Goal: Transaction & Acquisition: Purchase product/service

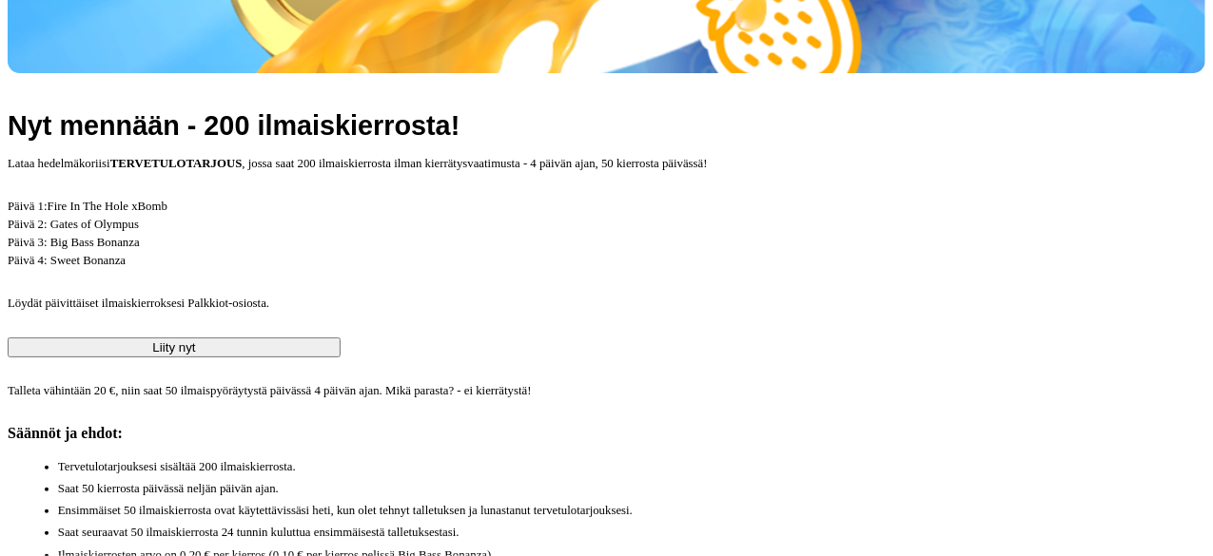
drag, startPoint x: 0, startPoint y: 0, endPoint x: 120, endPoint y: 222, distance: 251.9
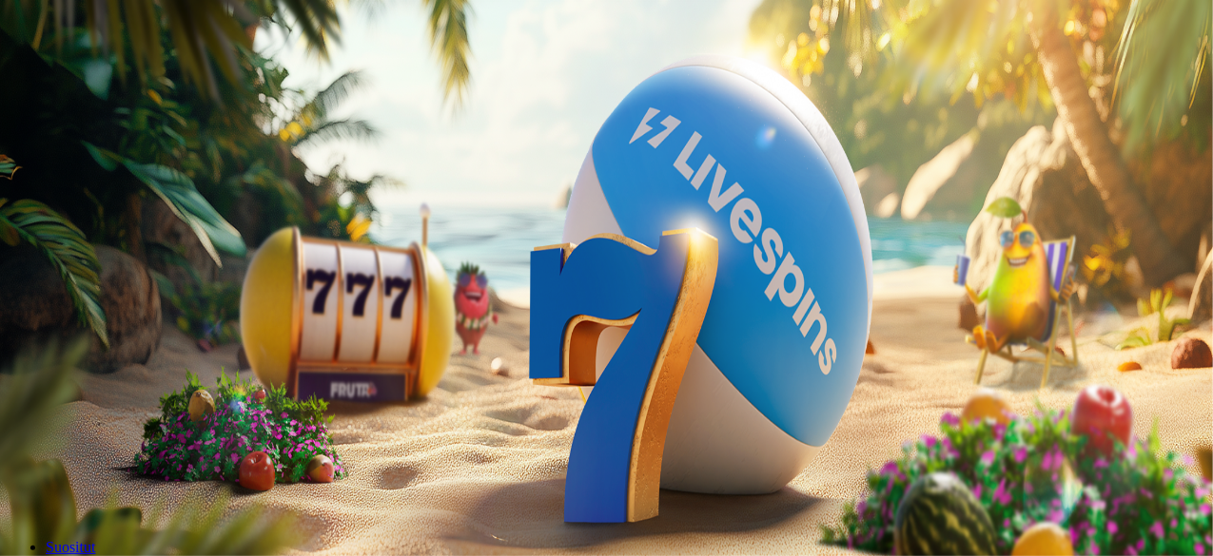
click at [109, 146] on ul "Kasino Live Kasino Tarjoukset" at bounding box center [606, 119] width 1197 height 51
click at [109, 145] on span "Tarjoukset" at bounding box center [78, 136] width 64 height 16
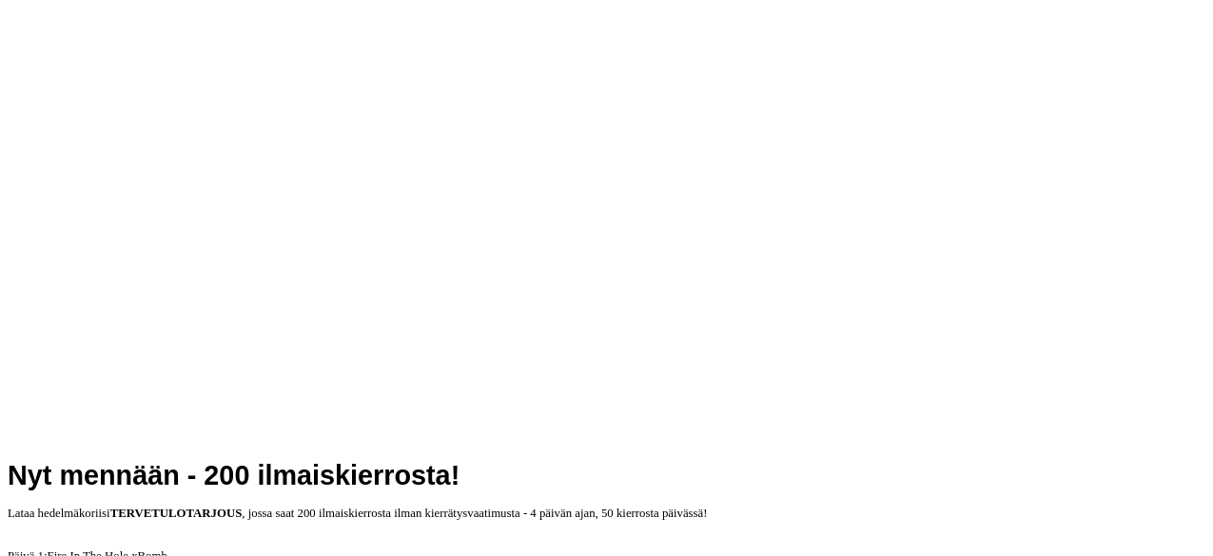
scroll to position [655, 0]
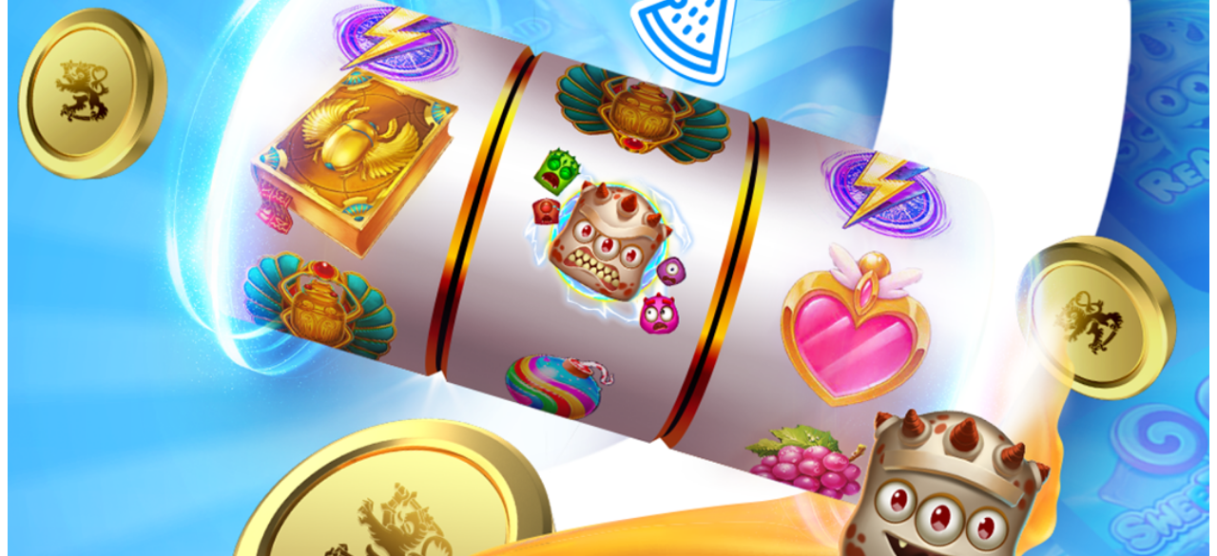
type input "*"
type input "**"
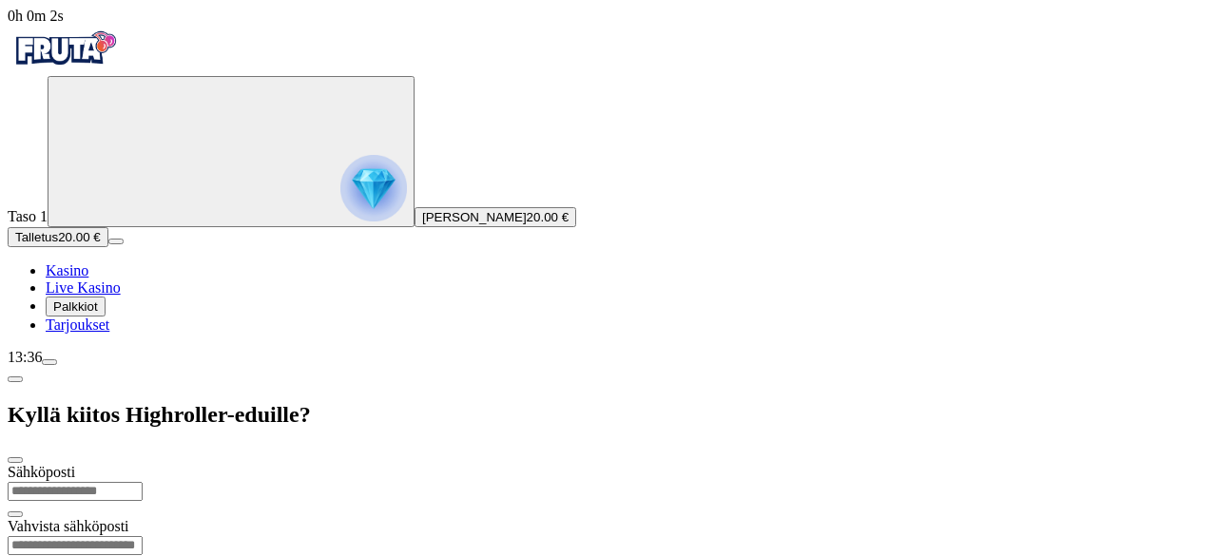
click at [143, 482] on input "email" at bounding box center [75, 491] width 135 height 19
type input "*"
type input "**********"
click at [143, 536] on input "email" at bounding box center [75, 545] width 135 height 19
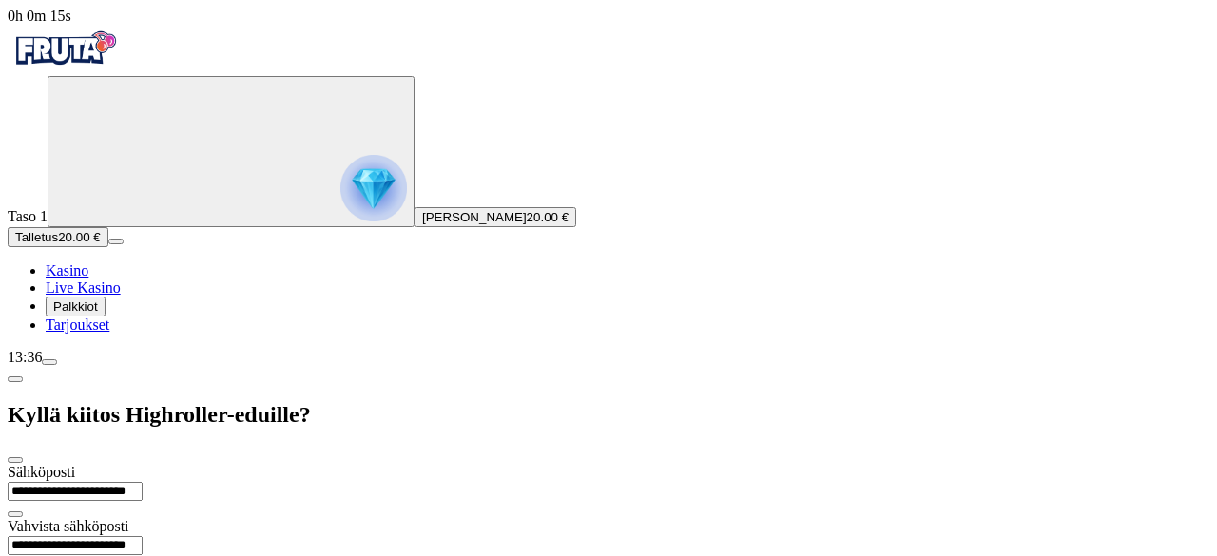
type input "**********"
type input "*********"
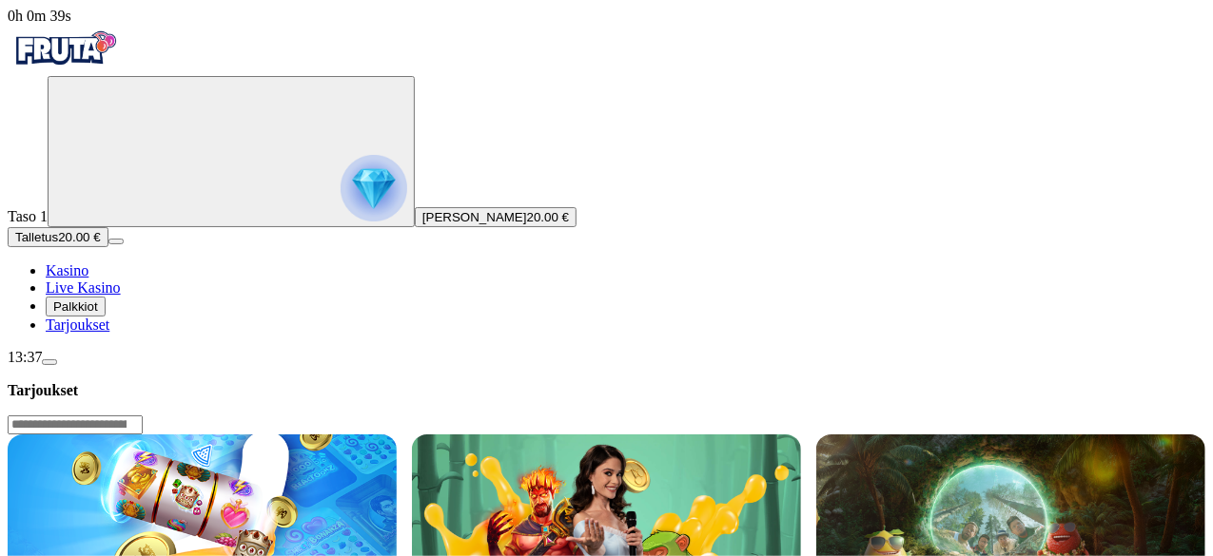
click at [61, 72] on img "Primary" at bounding box center [65, 49] width 114 height 48
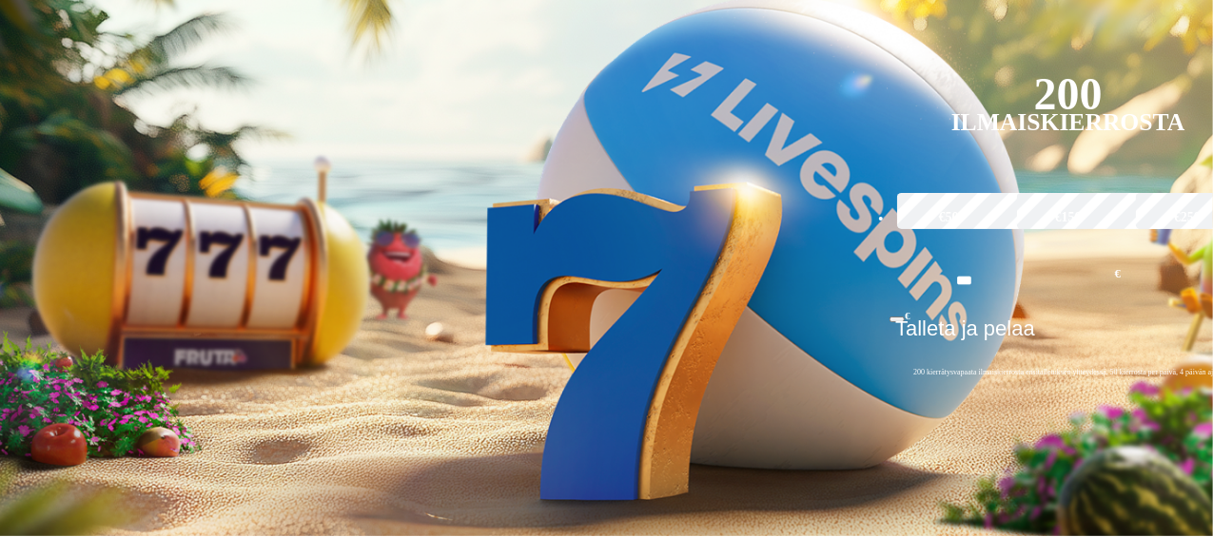
scroll to position [451, 0]
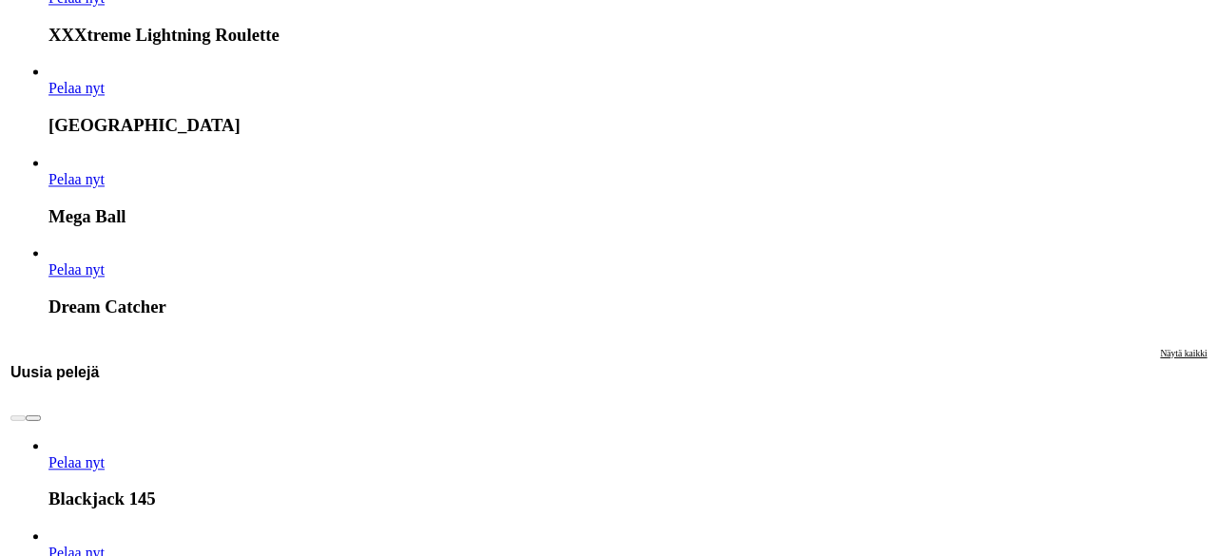
scroll to position [2397, 0]
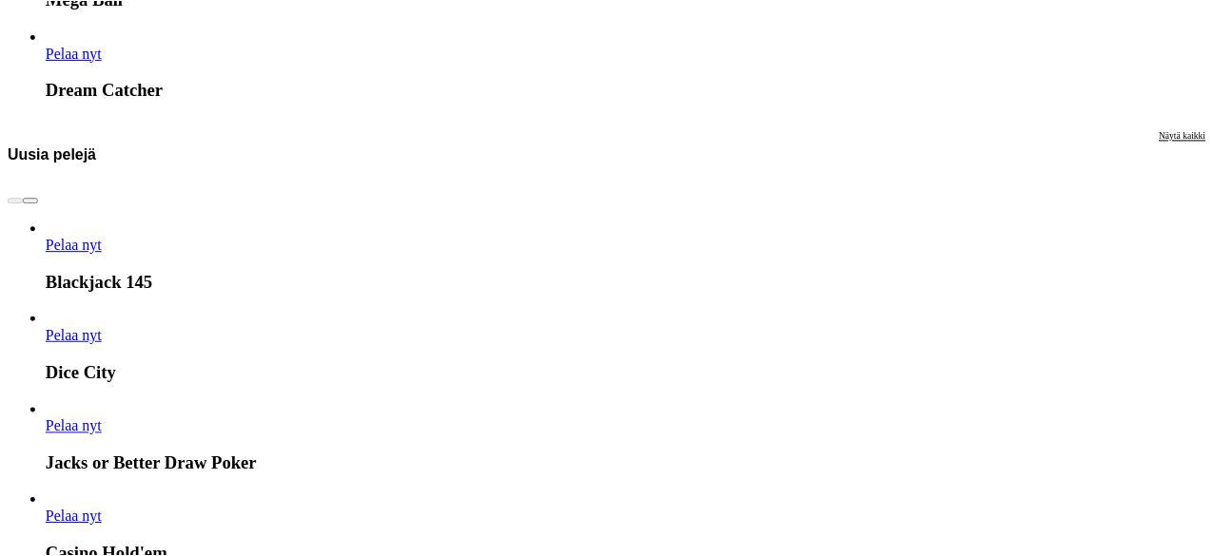
scroll to position [160, 0]
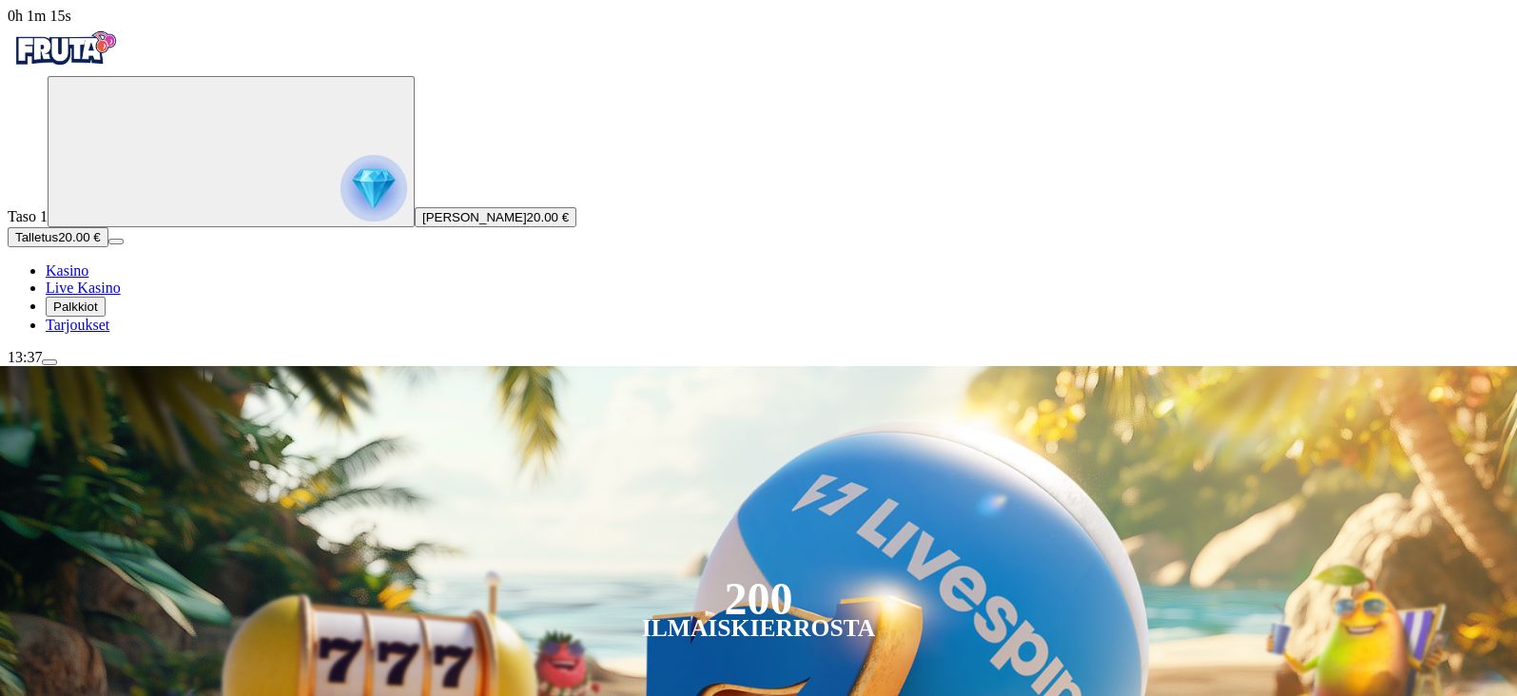
click at [109, 333] on span "Tarjoukset" at bounding box center [78, 325] width 64 height 16
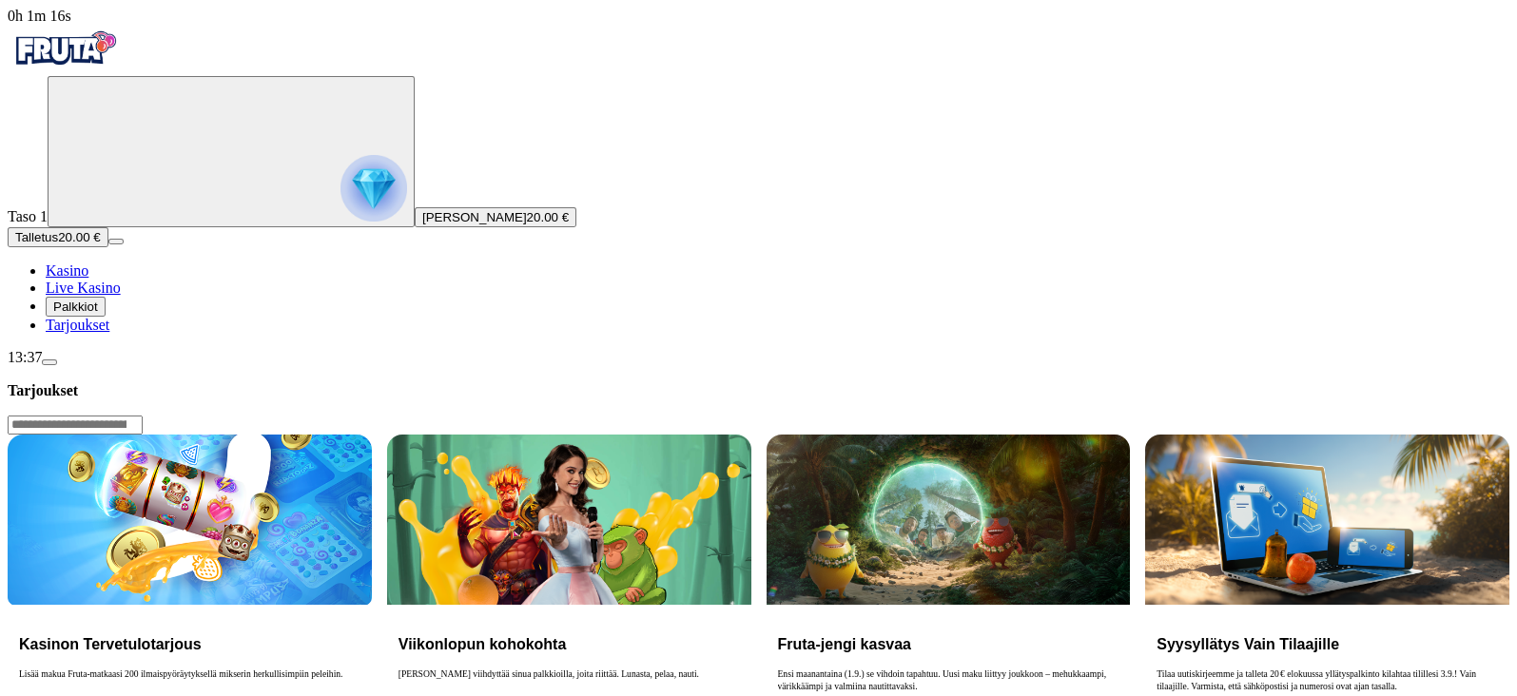
click at [360, 555] on h3 "Kasinon Tervetulotarjous" at bounding box center [189, 644] width 341 height 18
click at [422, 224] on span "[PERSON_NAME]" at bounding box center [474, 217] width 105 height 14
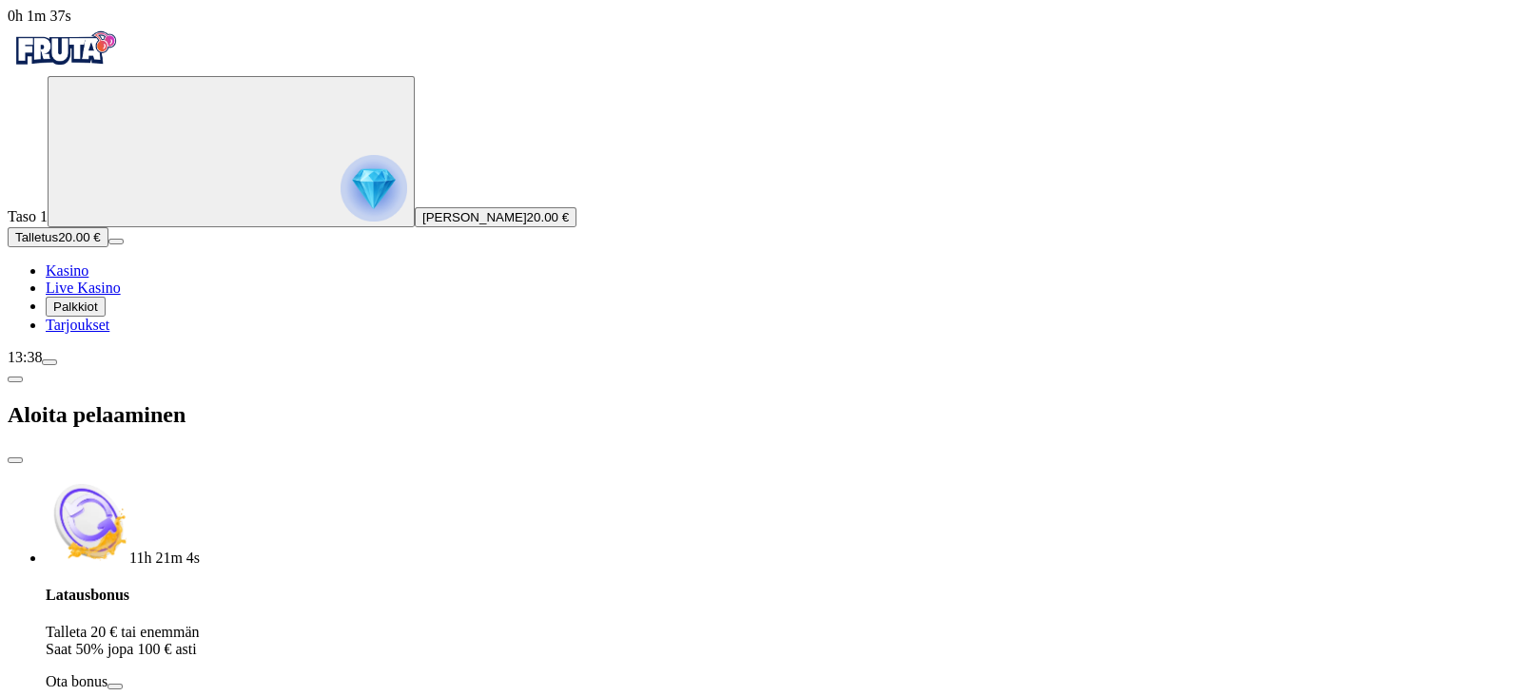
click at [91, 314] on span "Palkkiot" at bounding box center [75, 307] width 45 height 14
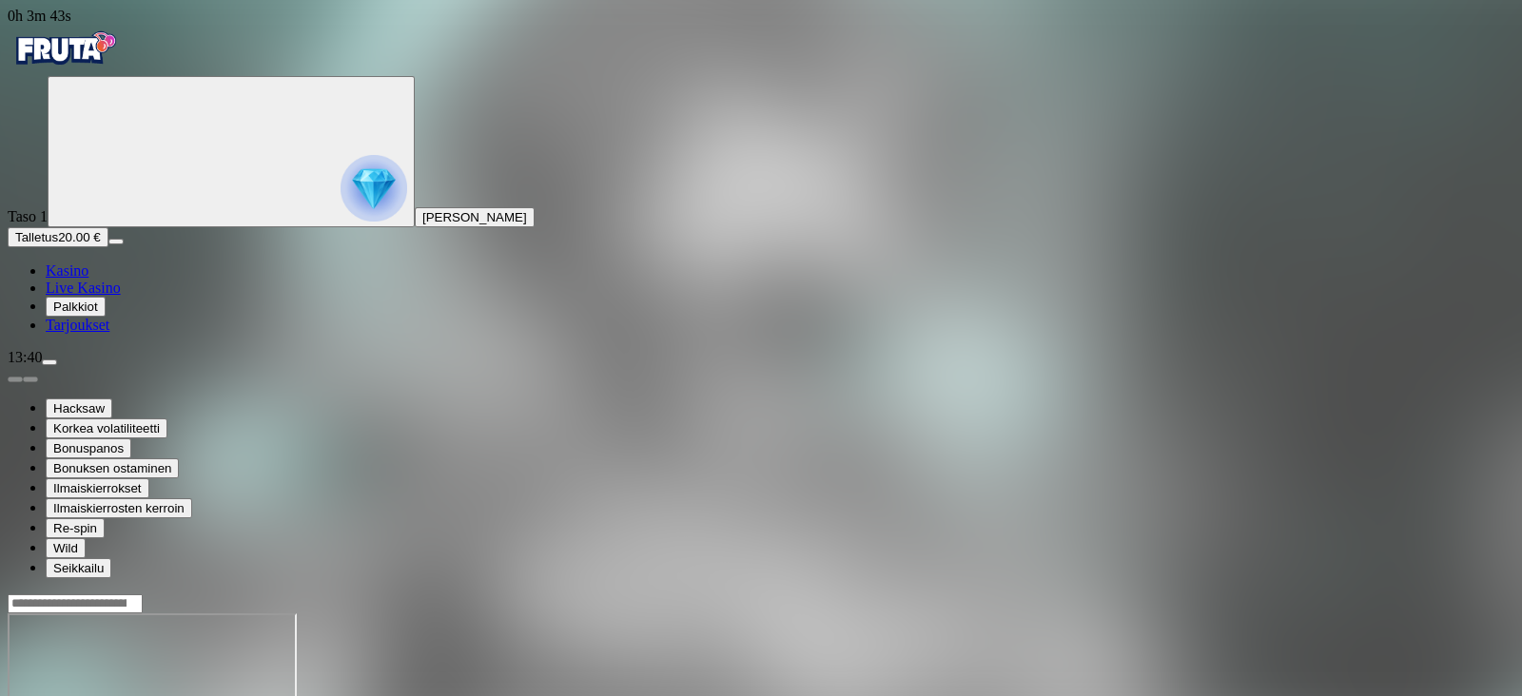
click at [340, 222] on img "Primary" at bounding box center [373, 188] width 67 height 67
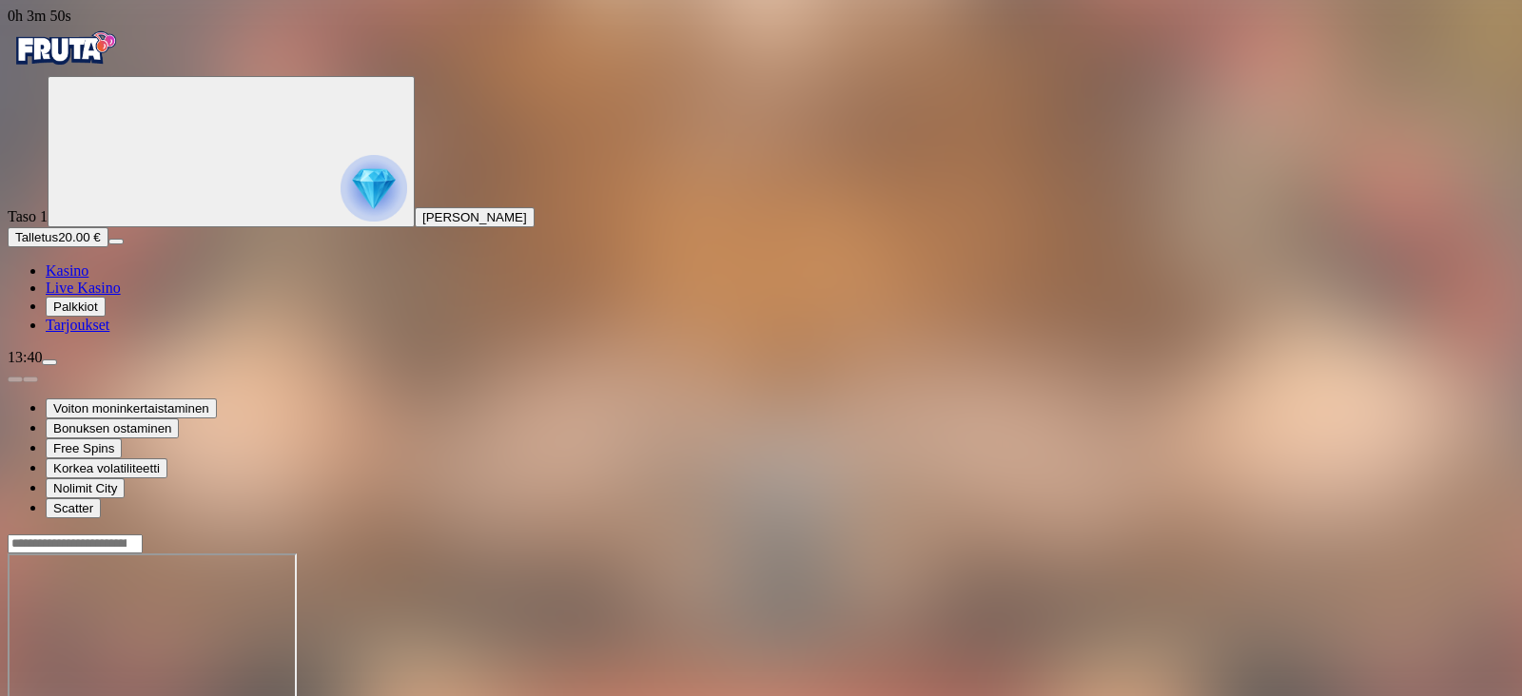
click at [57, 365] on button "menu" at bounding box center [49, 363] width 15 height 6
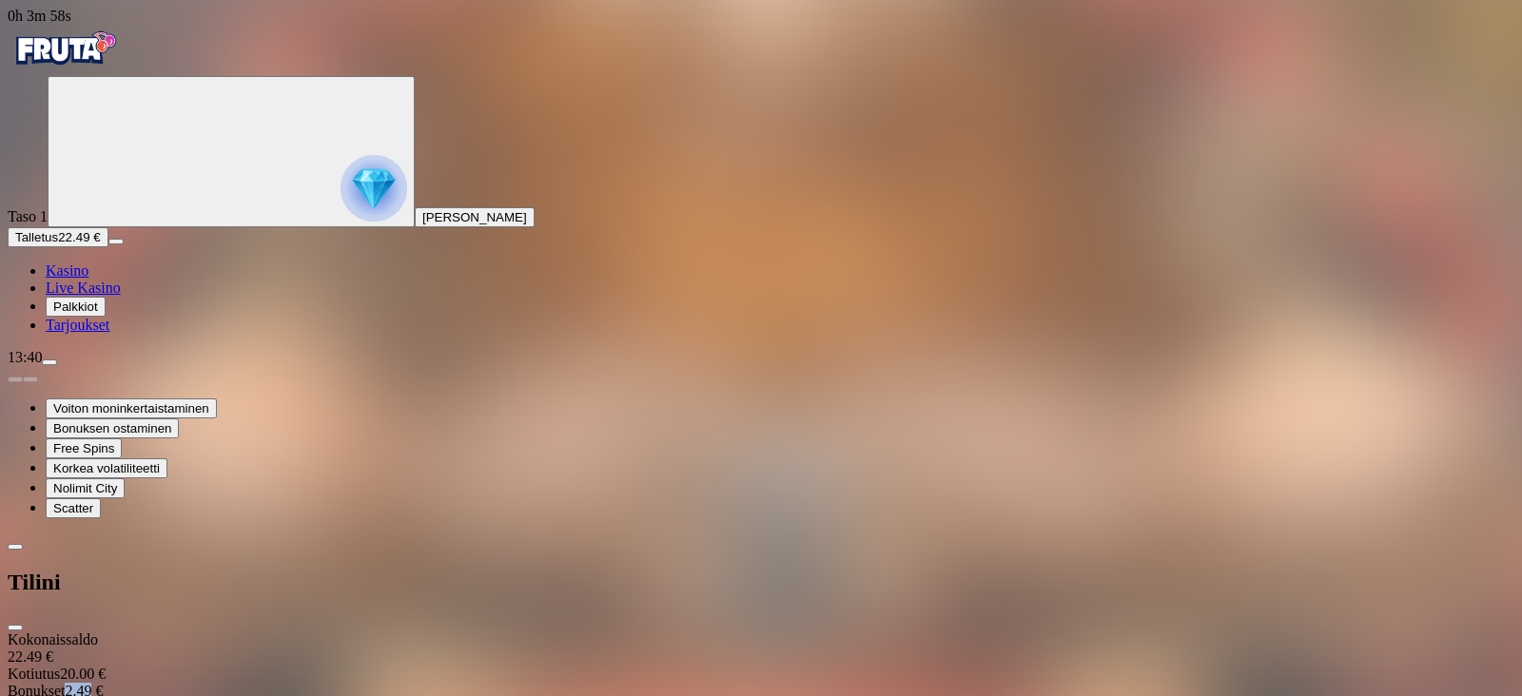
drag, startPoint x: 507, startPoint y: 149, endPoint x: 532, endPoint y: 151, distance: 24.8
click at [532, 555] on div "Bonukset 2.49 €" at bounding box center [761, 691] width 1507 height 17
click at [442, 555] on div "Kotiutus 20.00 €" at bounding box center [761, 674] width 1507 height 17
click at [15, 555] on span "close icon" at bounding box center [15, 628] width 0 height 0
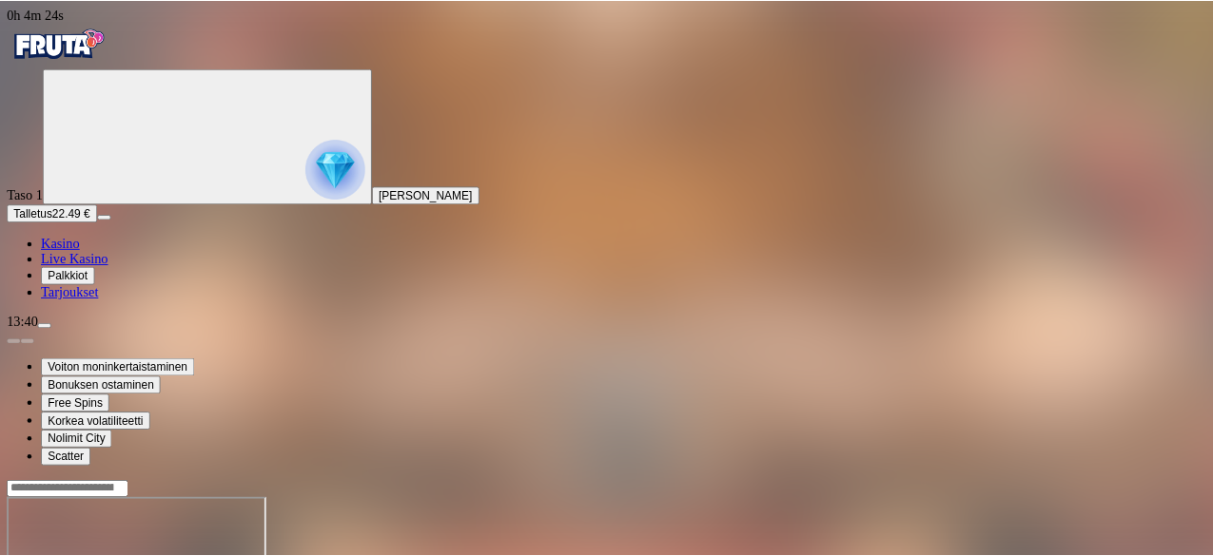
scroll to position [129, 0]
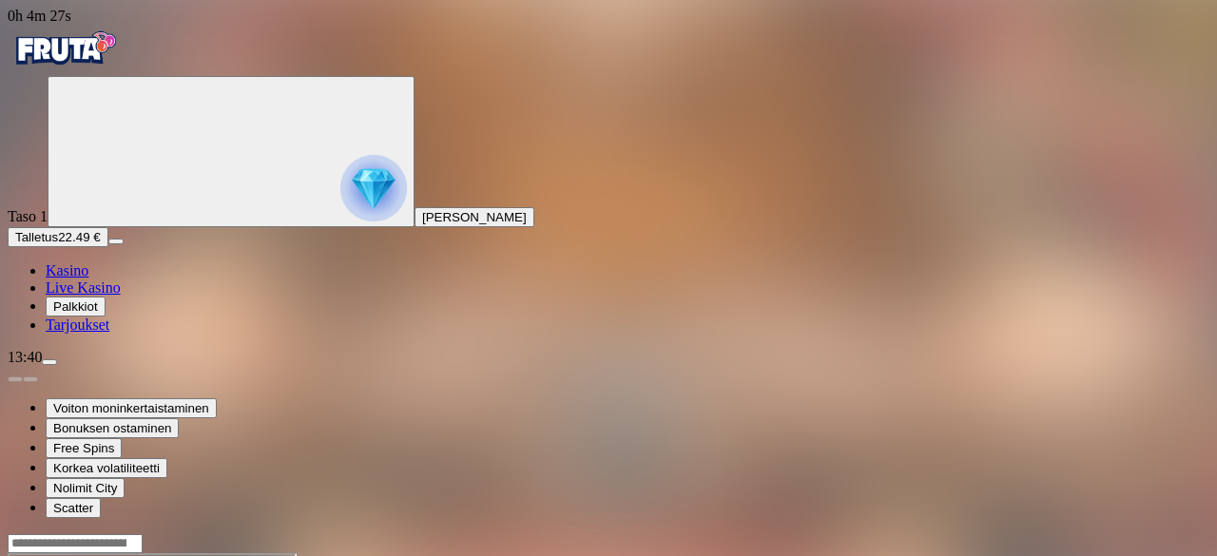
click at [49, 362] on span "menu icon" at bounding box center [49, 362] width 0 height 0
click at [88, 279] on link "Kasino" at bounding box center [67, 271] width 43 height 16
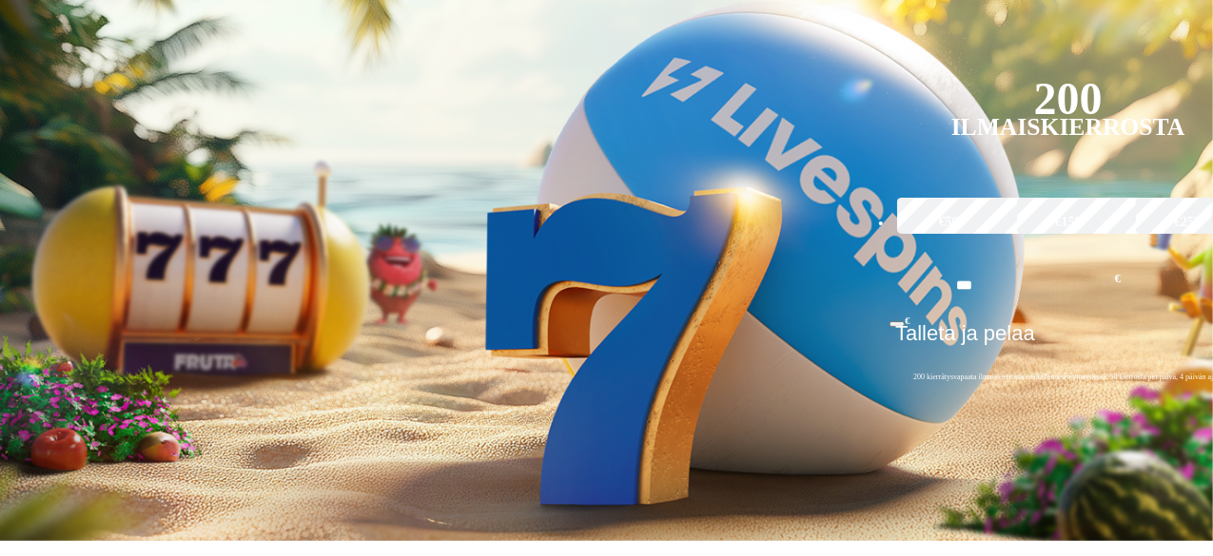
scroll to position [662, 0]
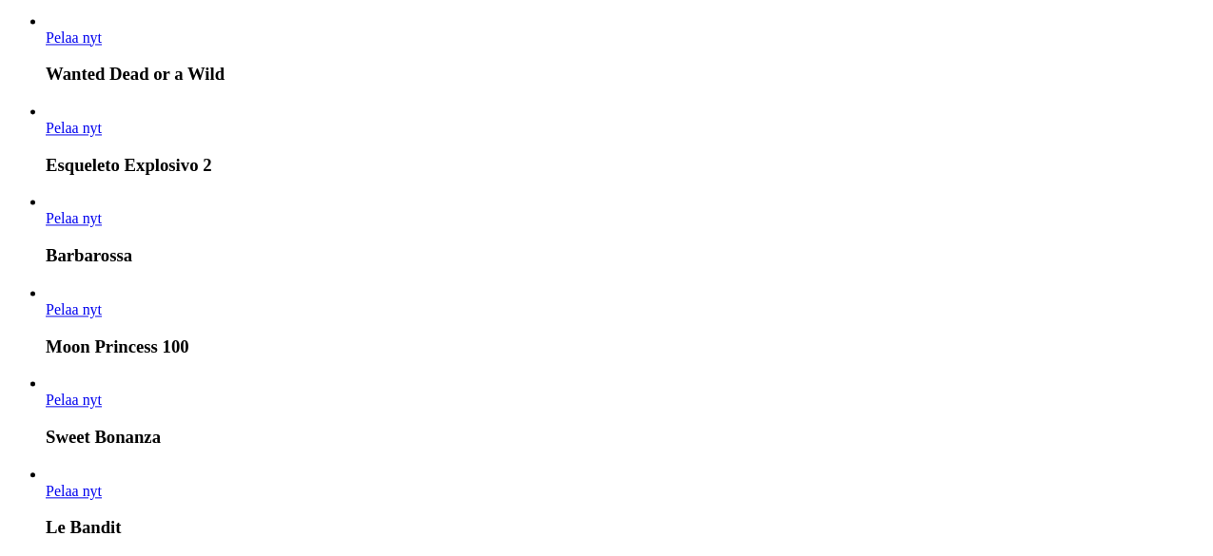
scroll to position [1879, 0]
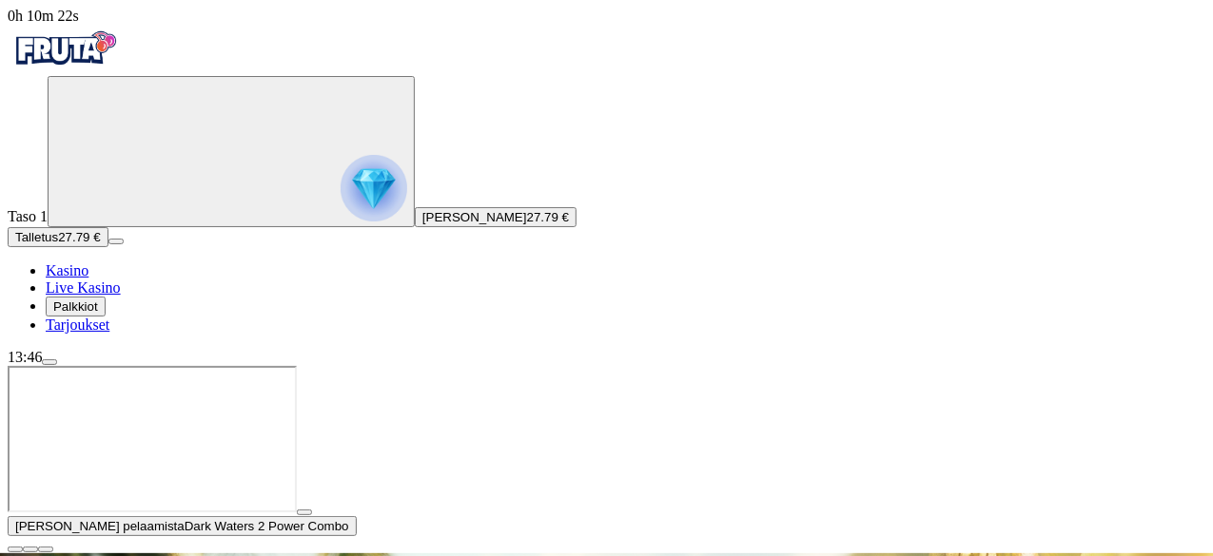
click at [15, 550] on span "close icon" at bounding box center [15, 550] width 0 height 0
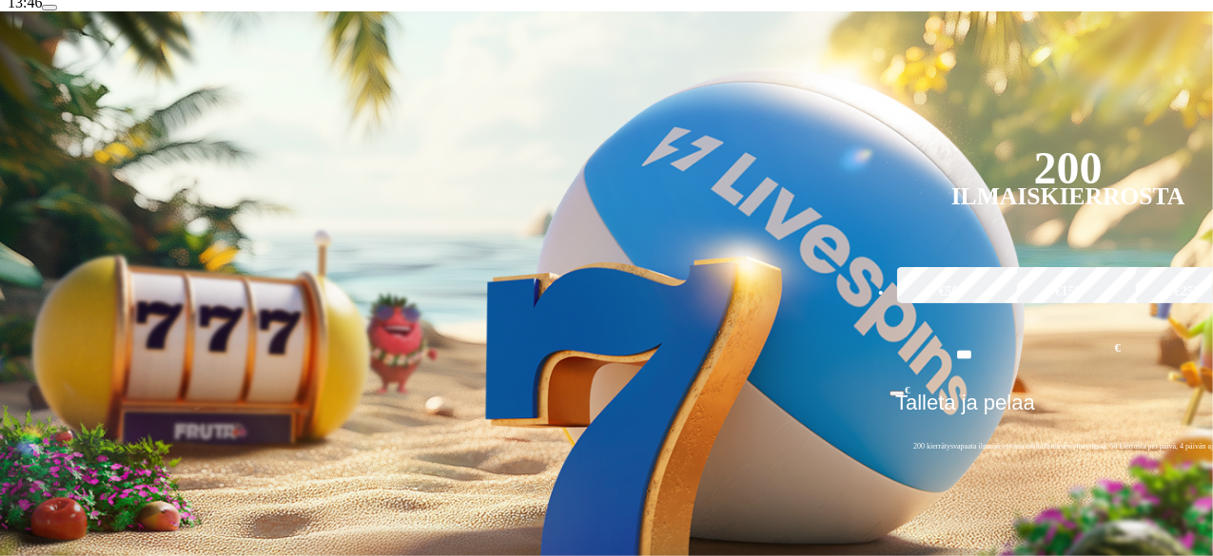
scroll to position [356, 0]
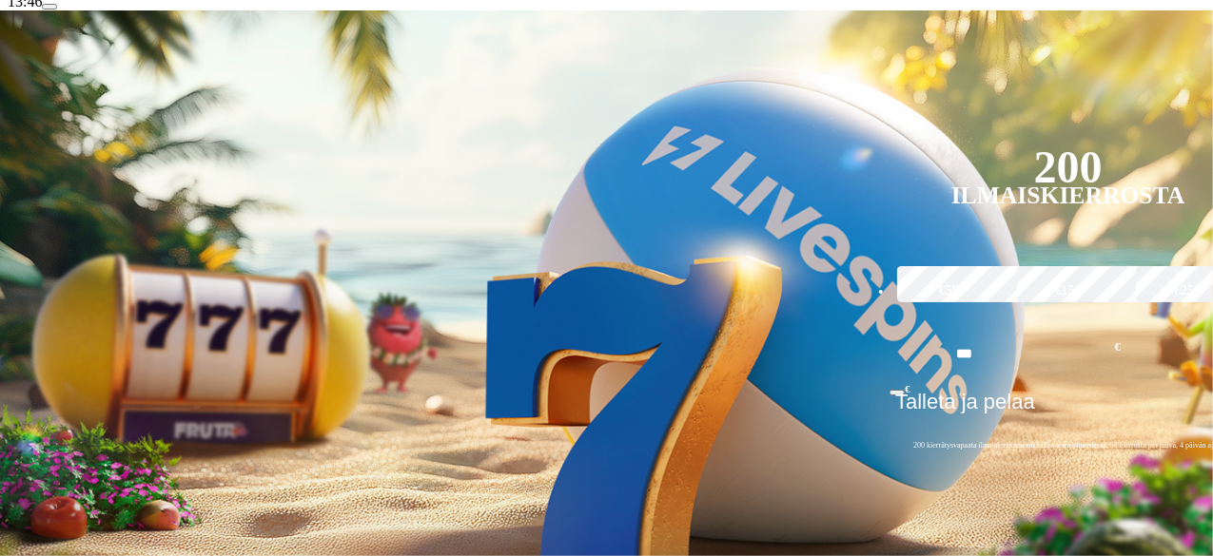
type input "*********"
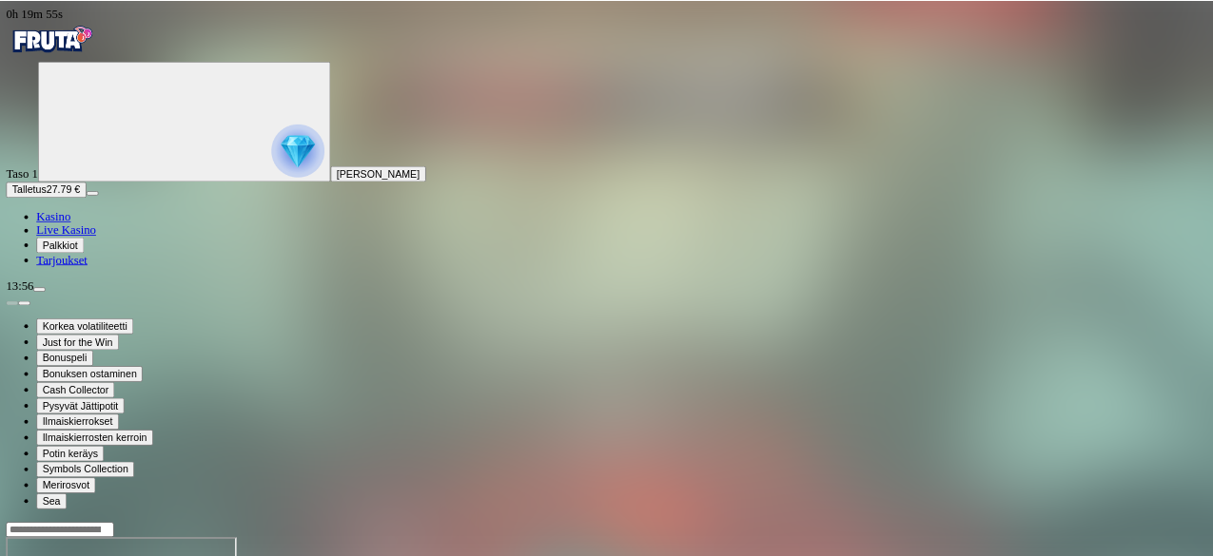
scroll to position [129, 0]
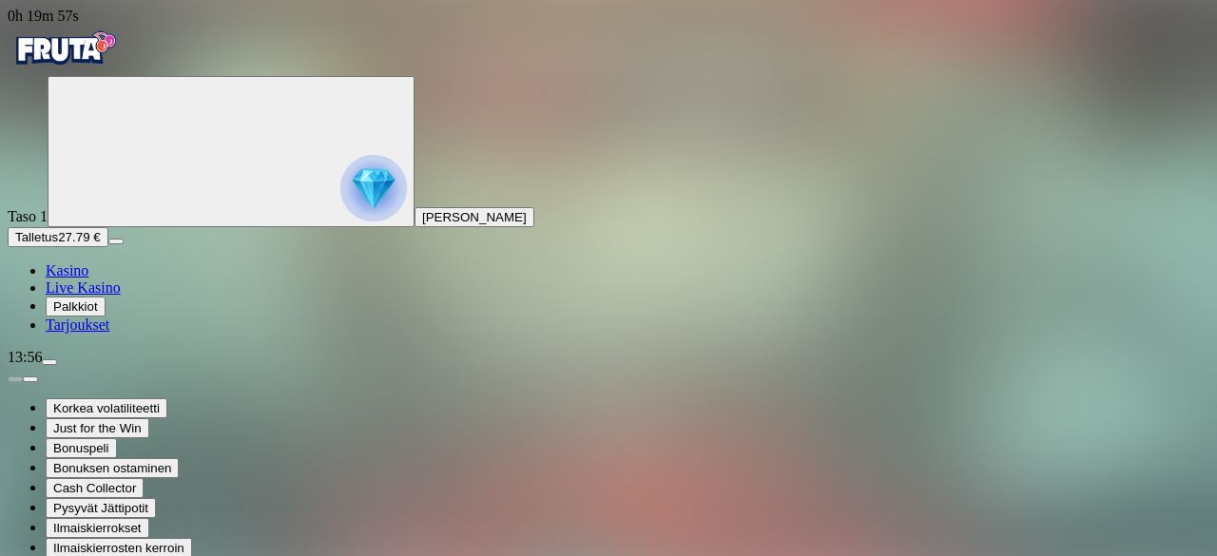
click at [59, 72] on img "Primary" at bounding box center [65, 49] width 114 height 48
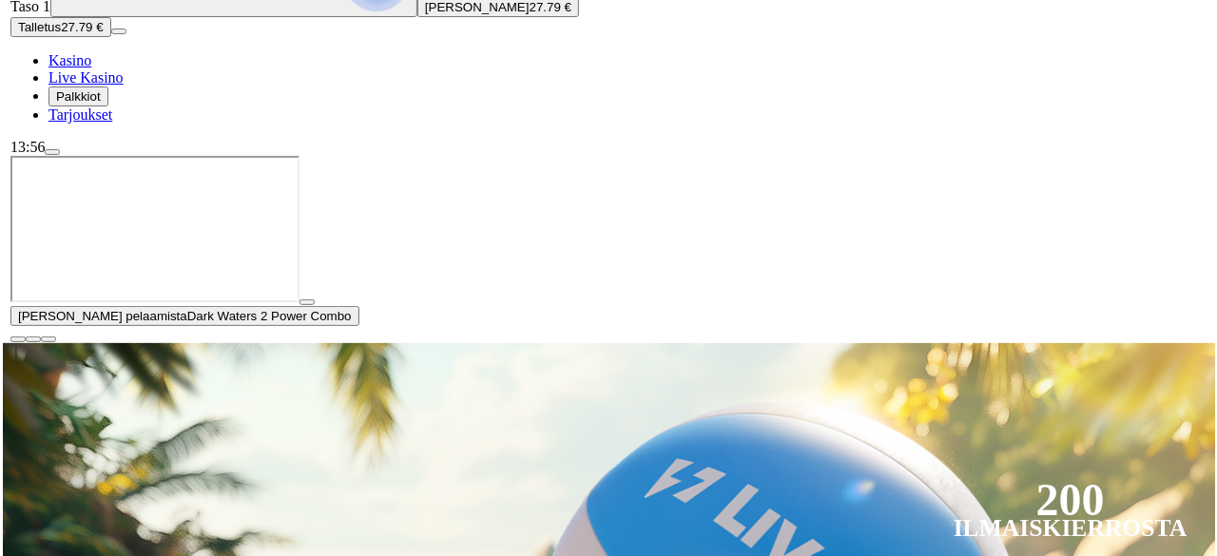
scroll to position [219, 0]
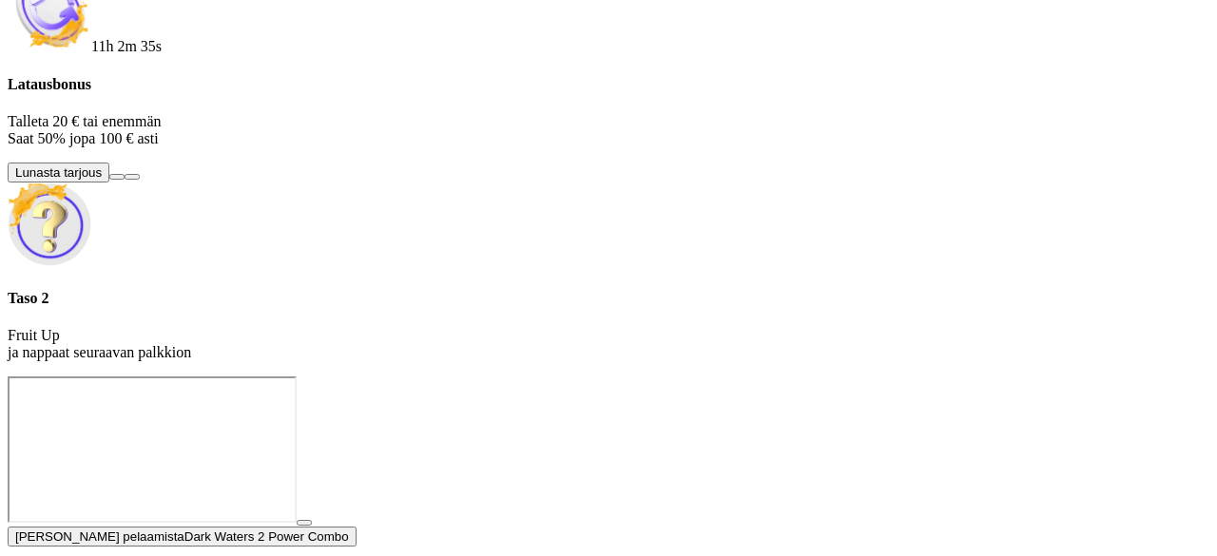
scroll to position [1240, 0]
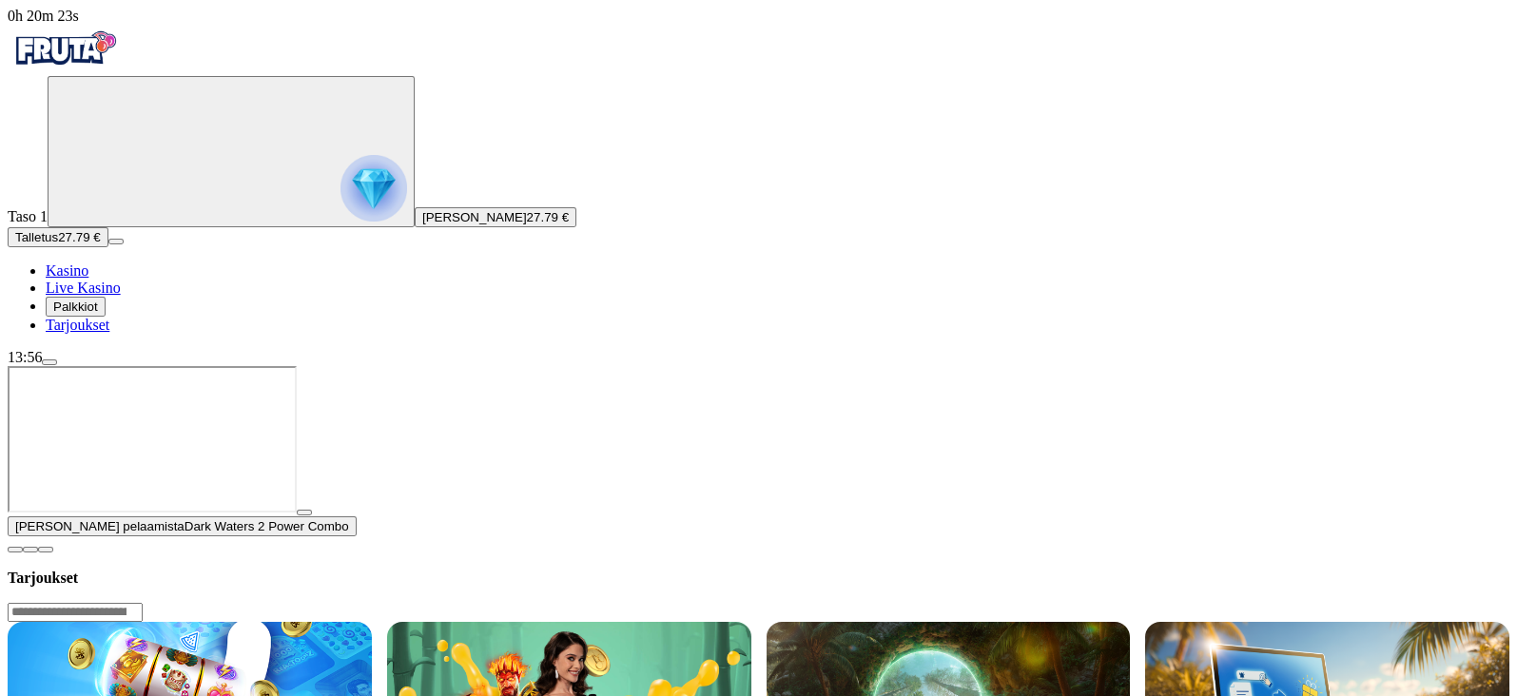
click at [98, 314] on span "Palkkiot" at bounding box center [75, 307] width 45 height 14
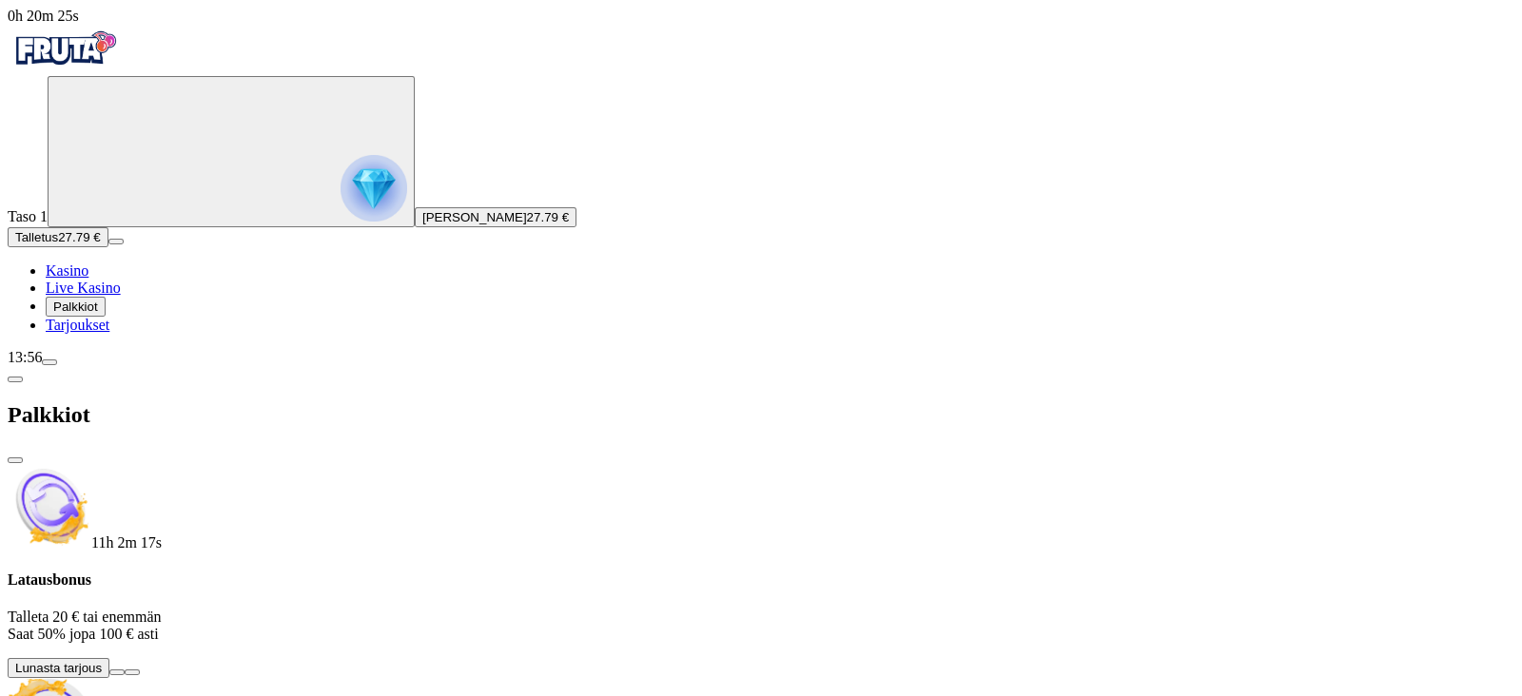
click at [108, 296] on span "Live Kasino" at bounding box center [83, 288] width 75 height 16
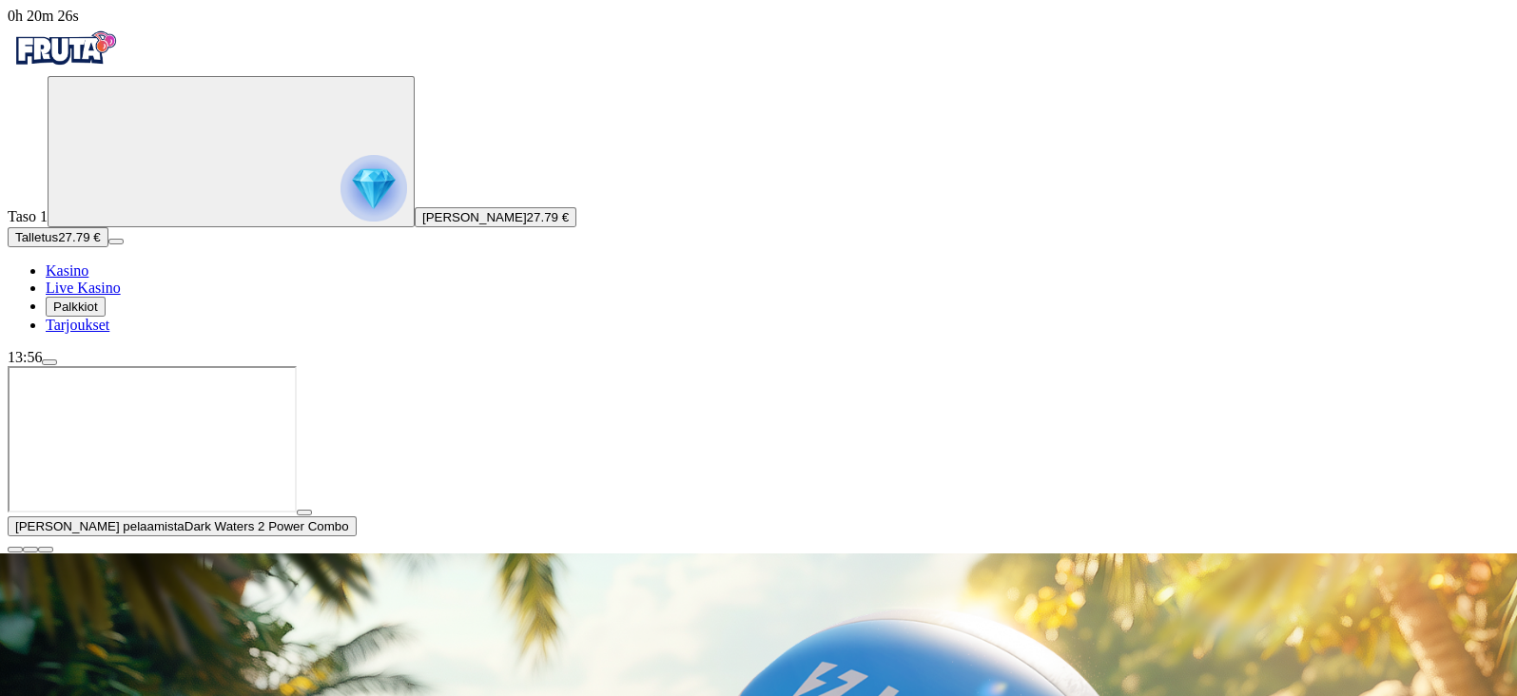
click at [88, 279] on span "Kasino" at bounding box center [67, 271] width 43 height 16
click at [340, 202] on img "Primary" at bounding box center [373, 188] width 67 height 67
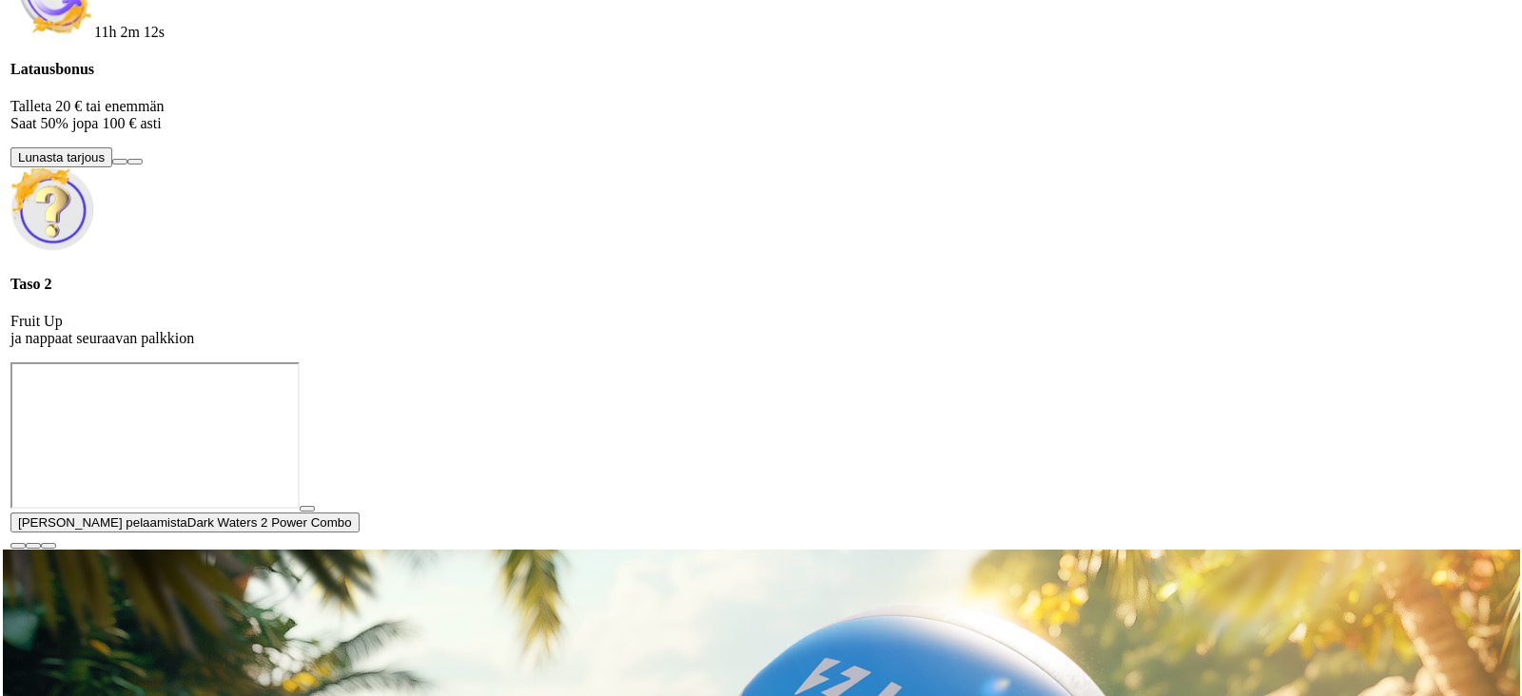
scroll to position [1022, 0]
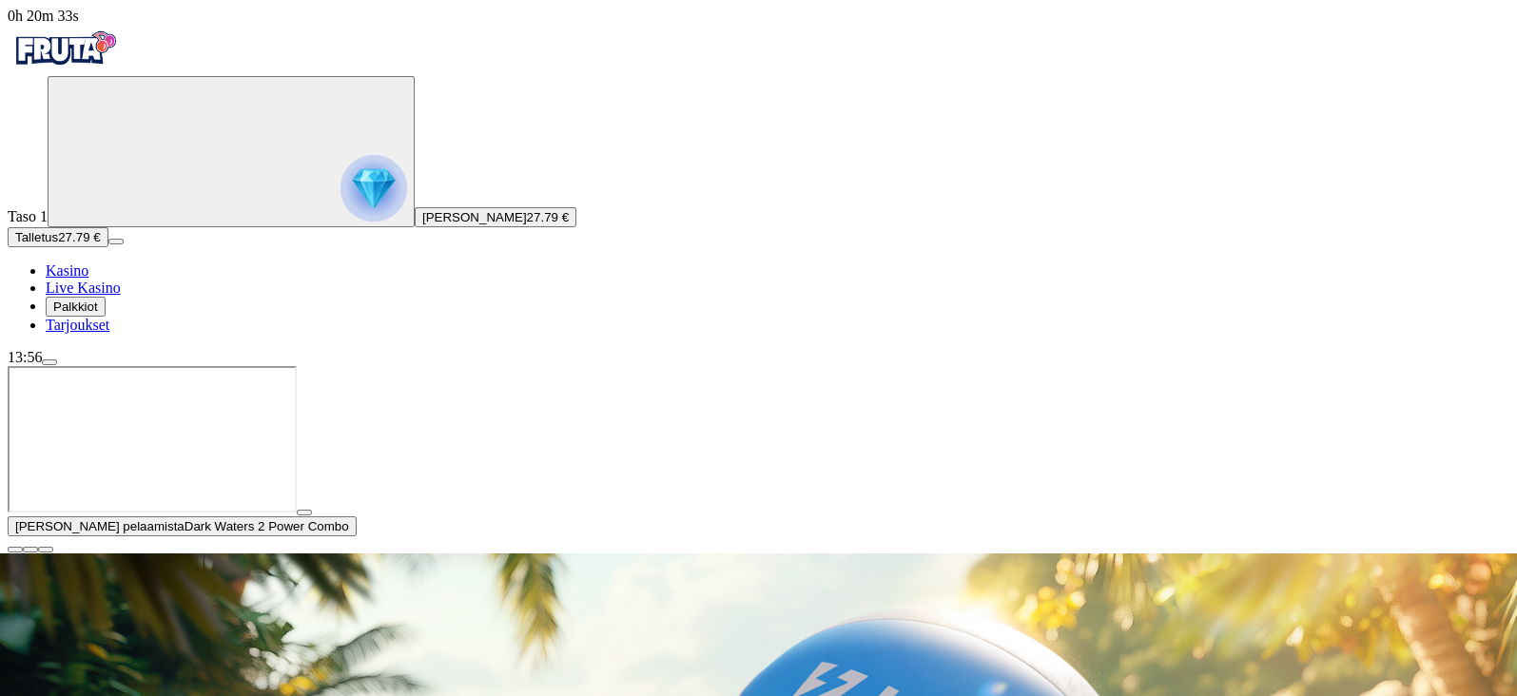
click at [49, 362] on span "menu icon" at bounding box center [49, 362] width 0 height 0
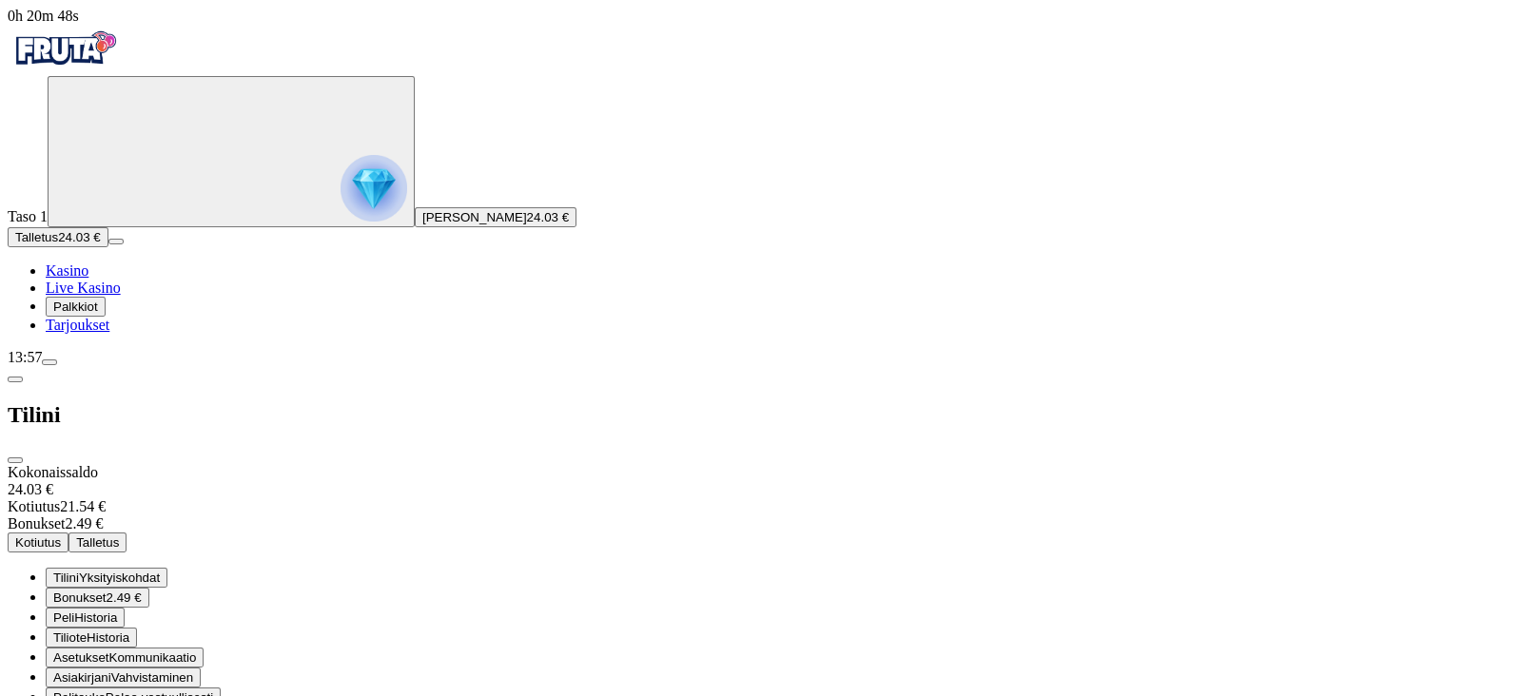
click at [137, 555] on button "Tiliote Historia" at bounding box center [91, 638] width 91 height 20
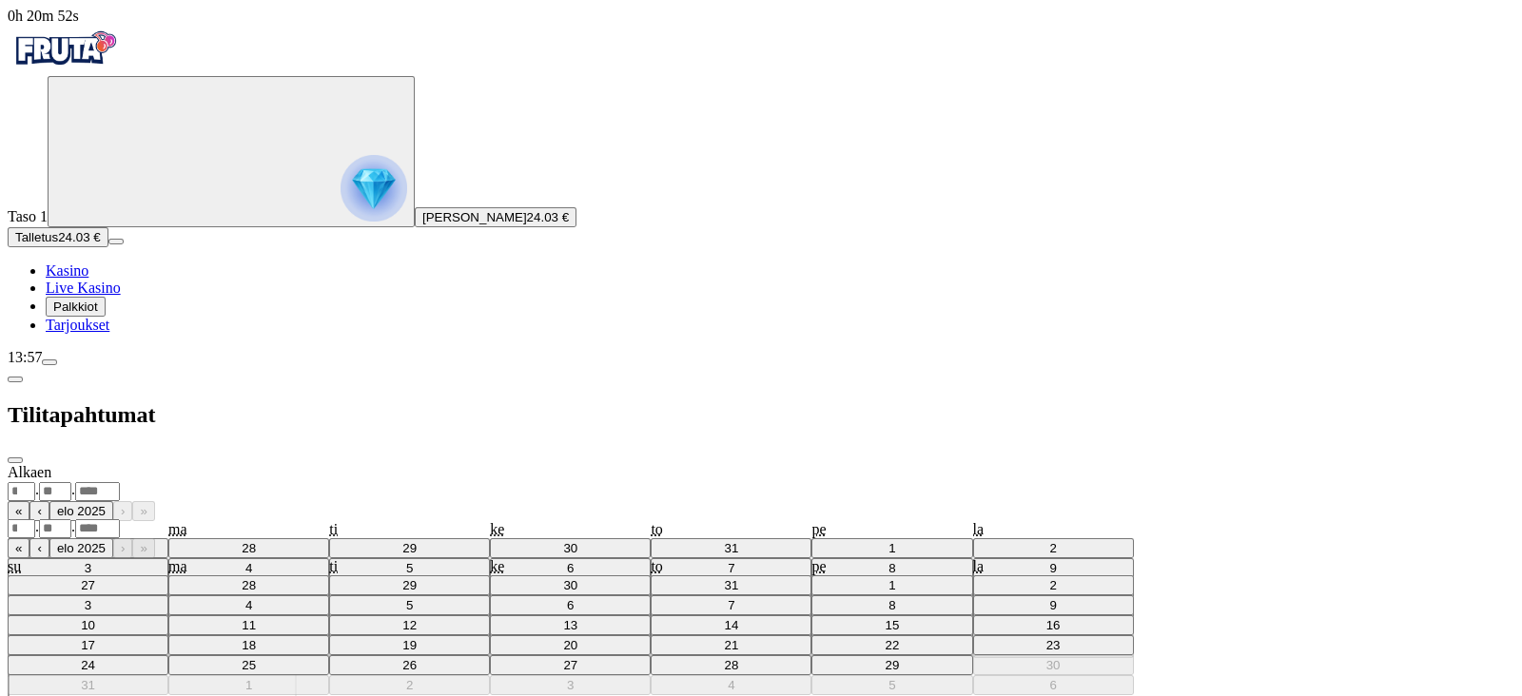
click at [221, 366] on div "Tilitapahtumat" at bounding box center [761, 415] width 1507 height 98
click at [15, 379] on span "chevron-left icon" at bounding box center [15, 379] width 0 height 0
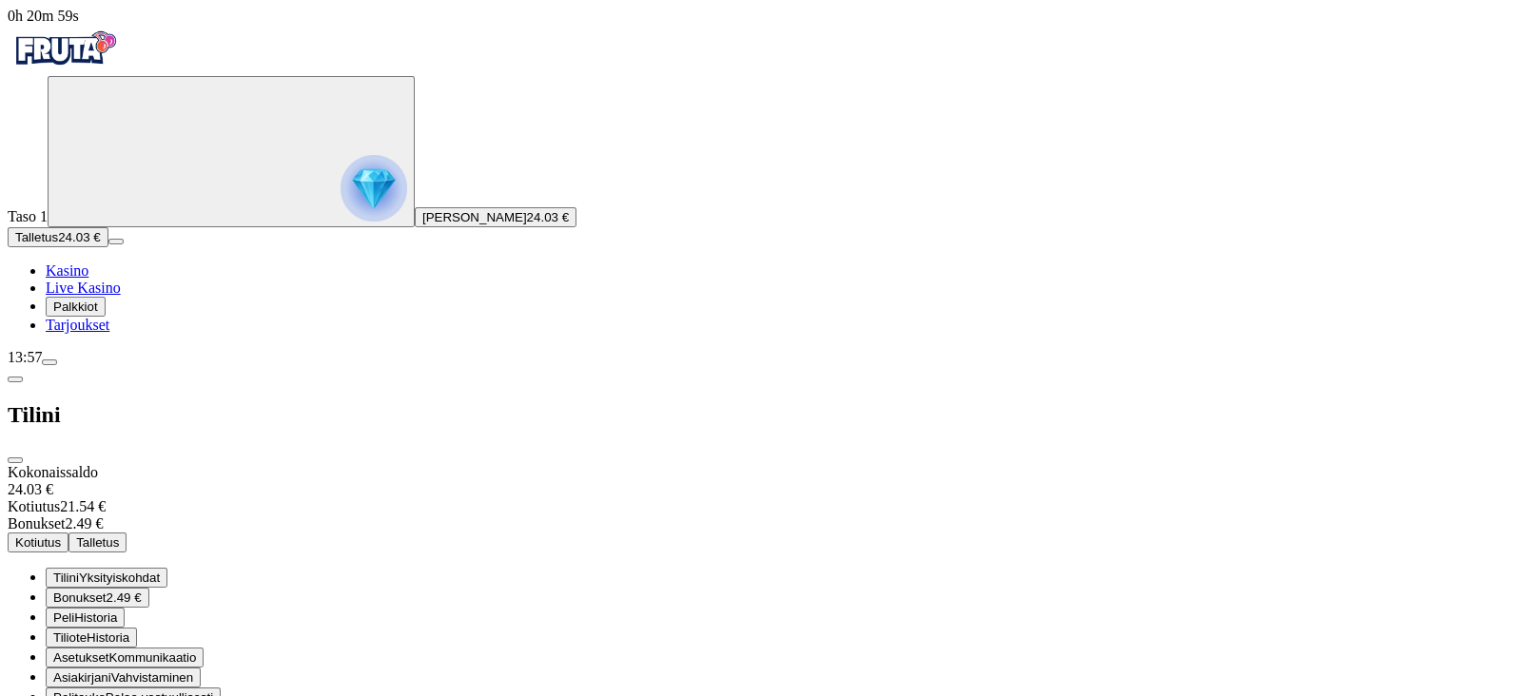
click at [125, 555] on button "Peli Historia" at bounding box center [85, 618] width 79 height 20
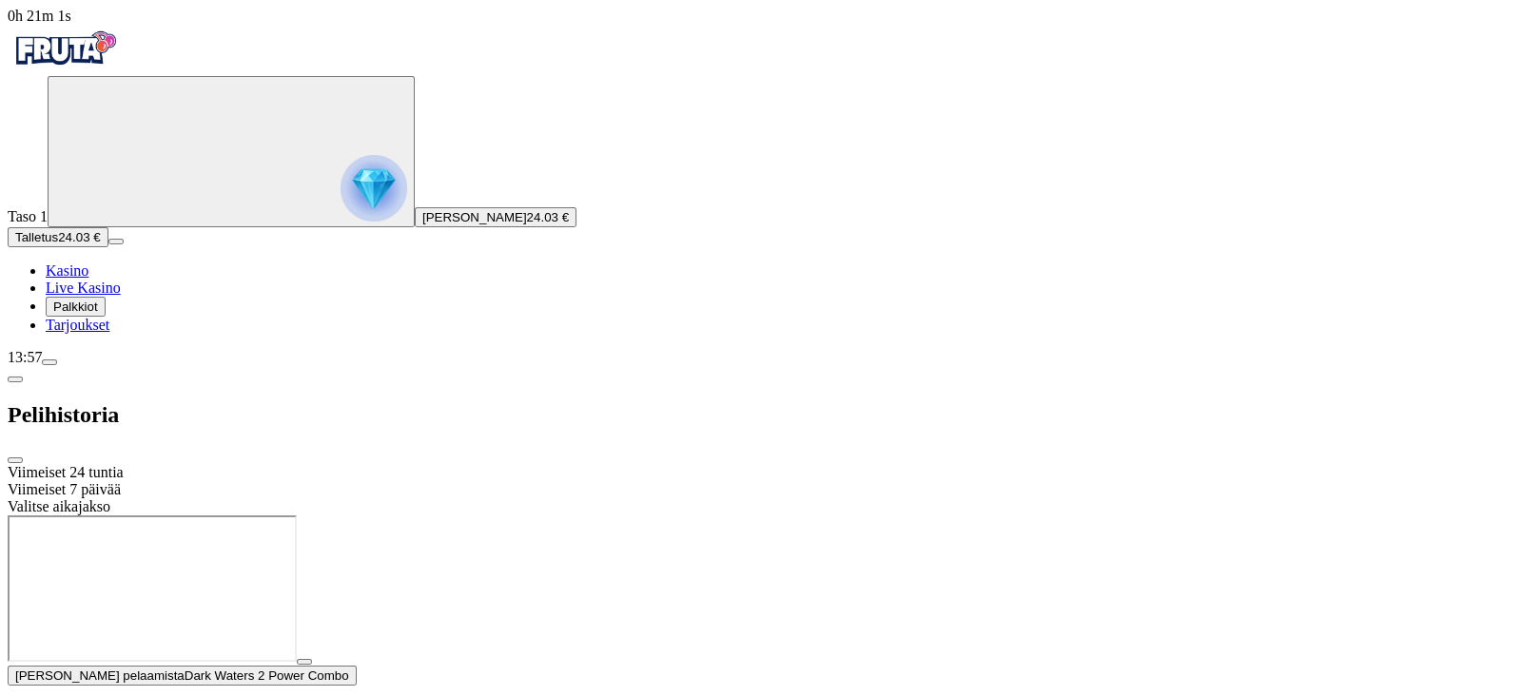
click at [338, 464] on div "Viimeiset 24 tuntia" at bounding box center [761, 472] width 1507 height 17
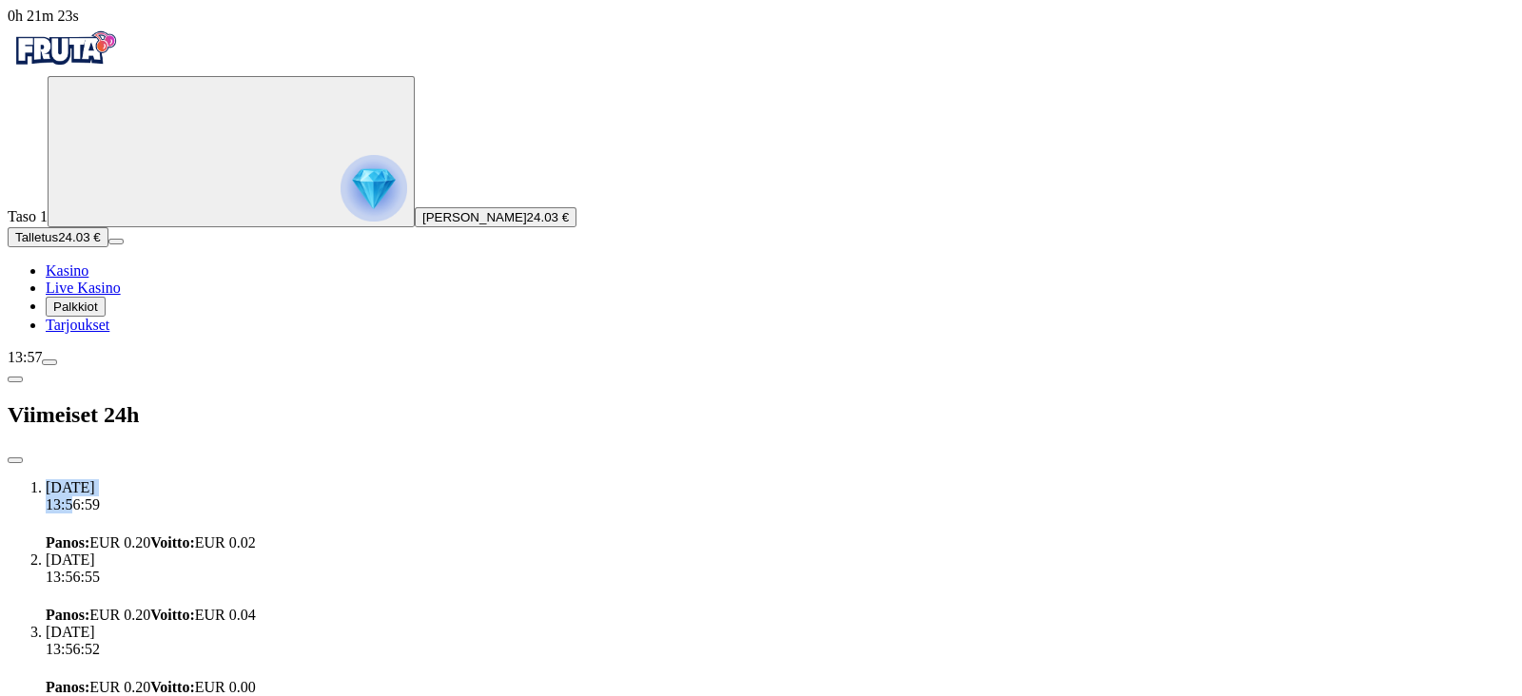
drag, startPoint x: 224, startPoint y: 78, endPoint x: 247, endPoint y: 116, distance: 44.4
click at [247, 479] on li "[DATE] 13:56:59 Panos : EUR 0.20 Voitto : EUR 0.02" at bounding box center [780, 515] width 1468 height 72
click at [299, 479] on li "[DATE] 13:56:59 Panos : EUR 0.20 Voitto : EUR 0.02" at bounding box center [780, 515] width 1468 height 72
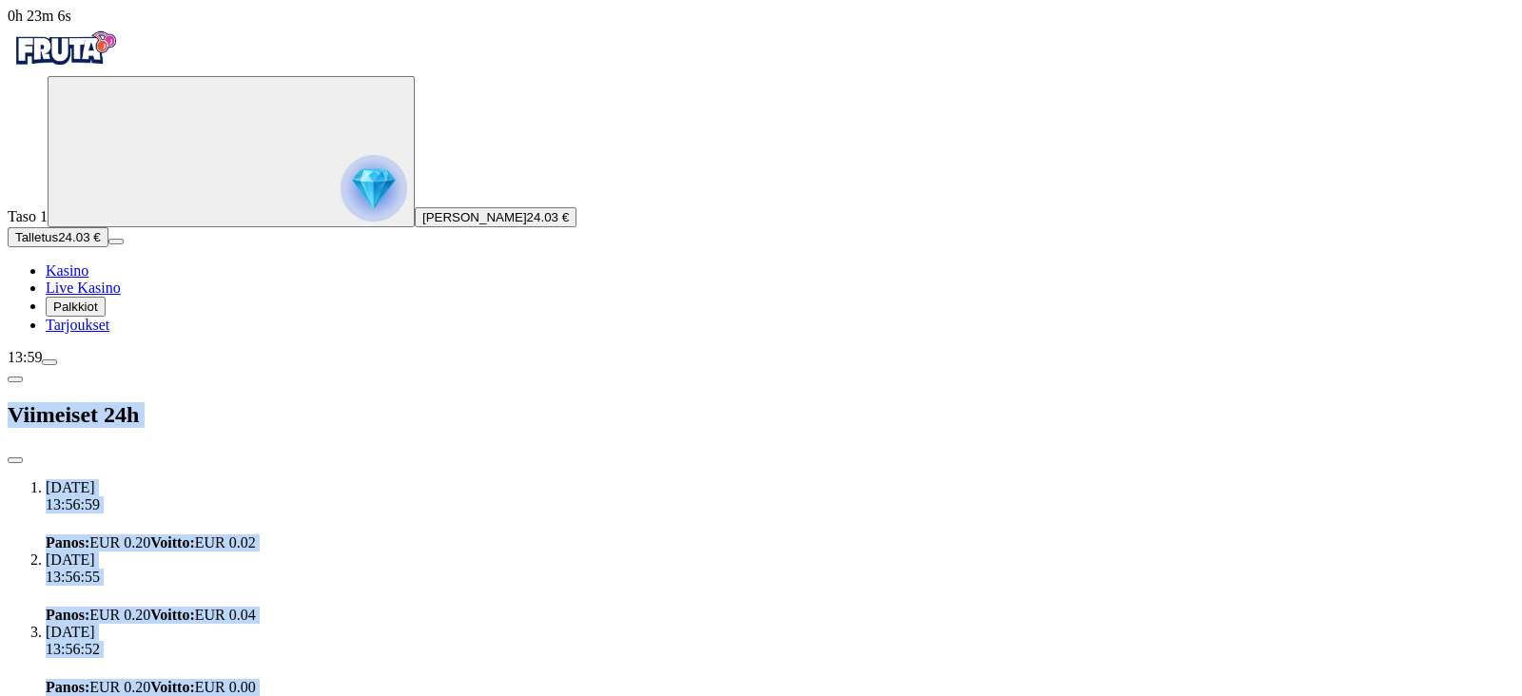
scroll to position [0, 0]
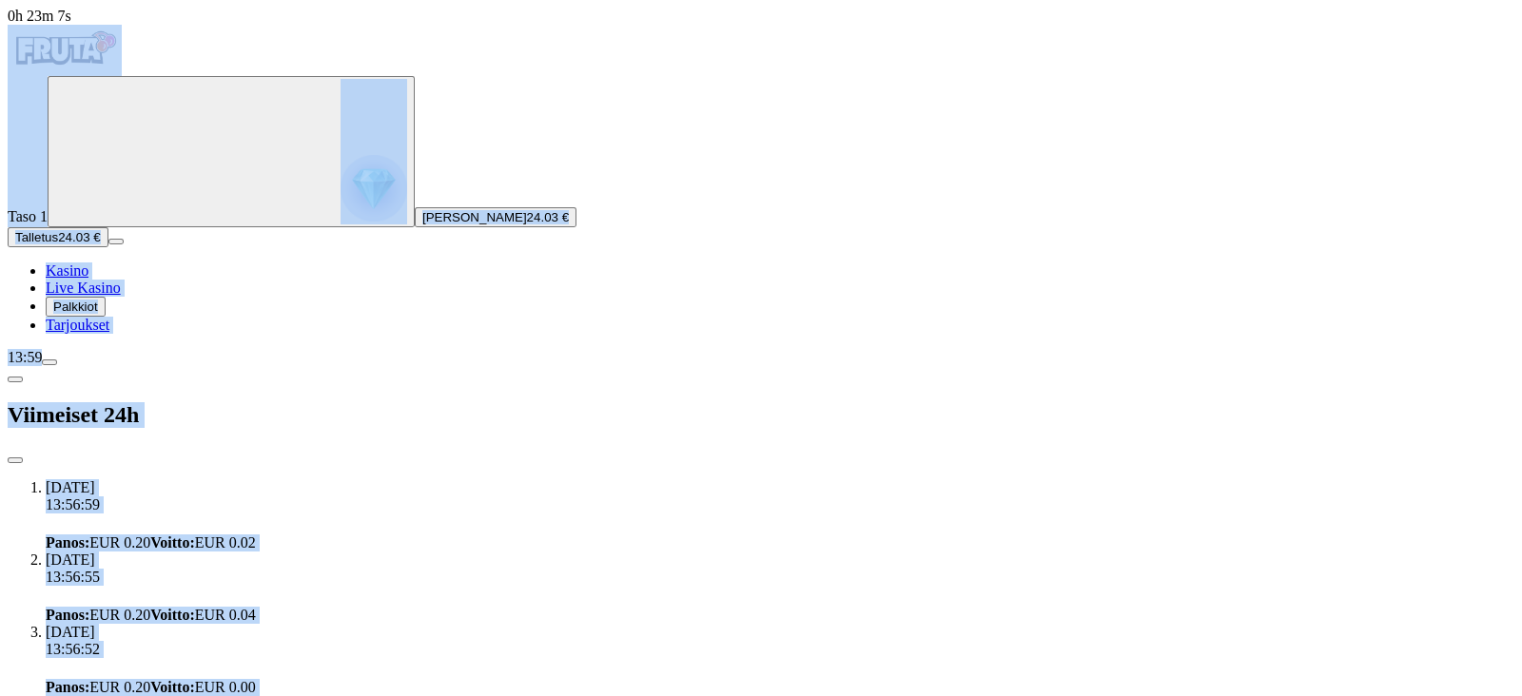
drag, startPoint x: 517, startPoint y: 411, endPoint x: 203, endPoint y: 77, distance: 458.9
copy div "Lore 0 Ipsumd Sitame Consec Adipisc 07.48 € Elitsedd 16.51 € Eiusmo Temp Incidi…"
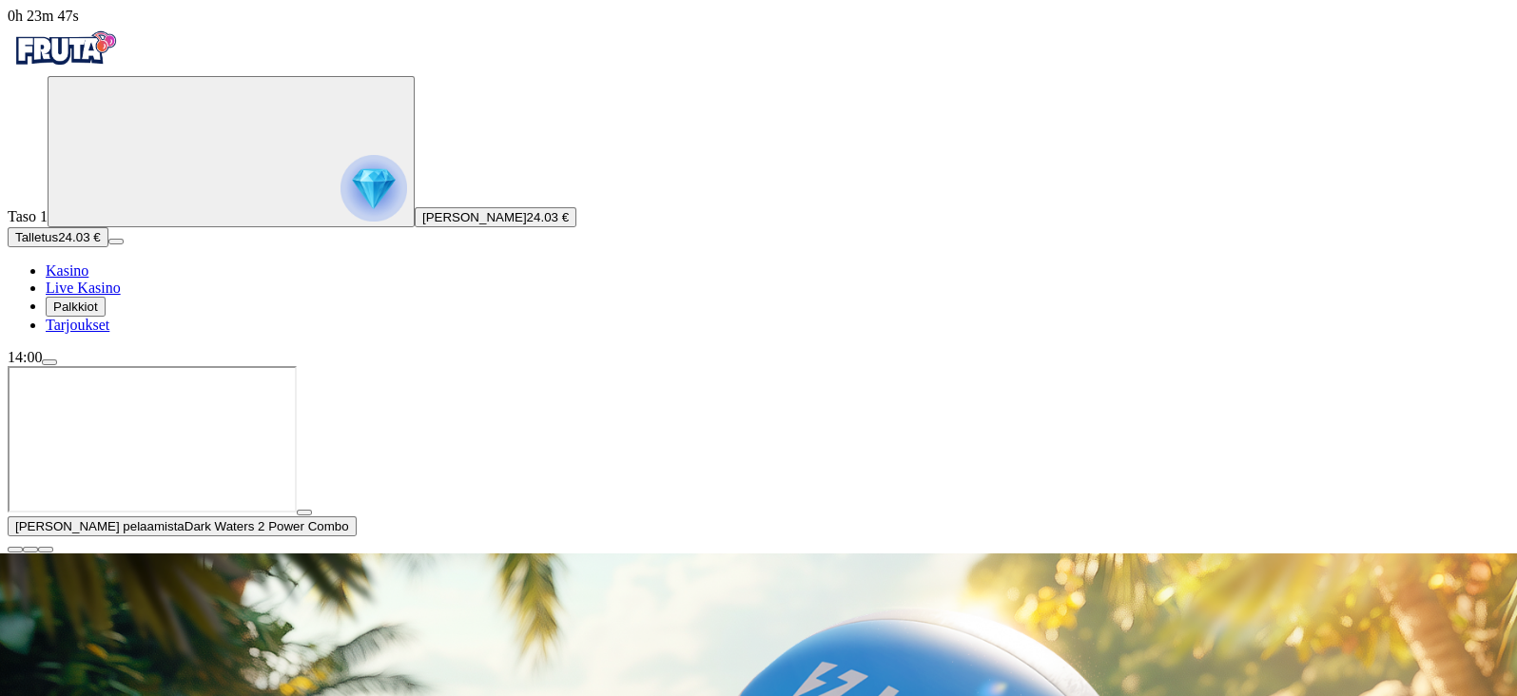
click at [304, 513] on span "play icon" at bounding box center [304, 513] width 0 height 0
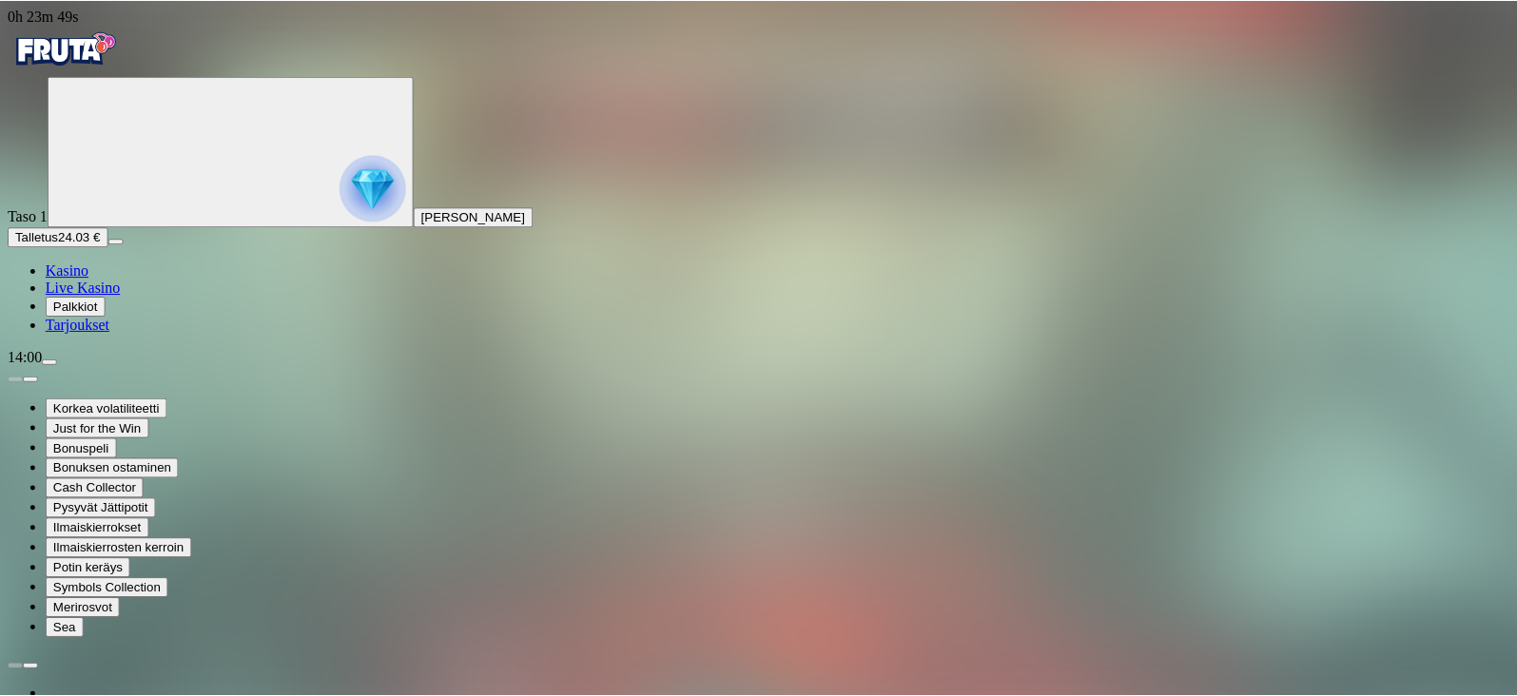
scroll to position [130, 0]
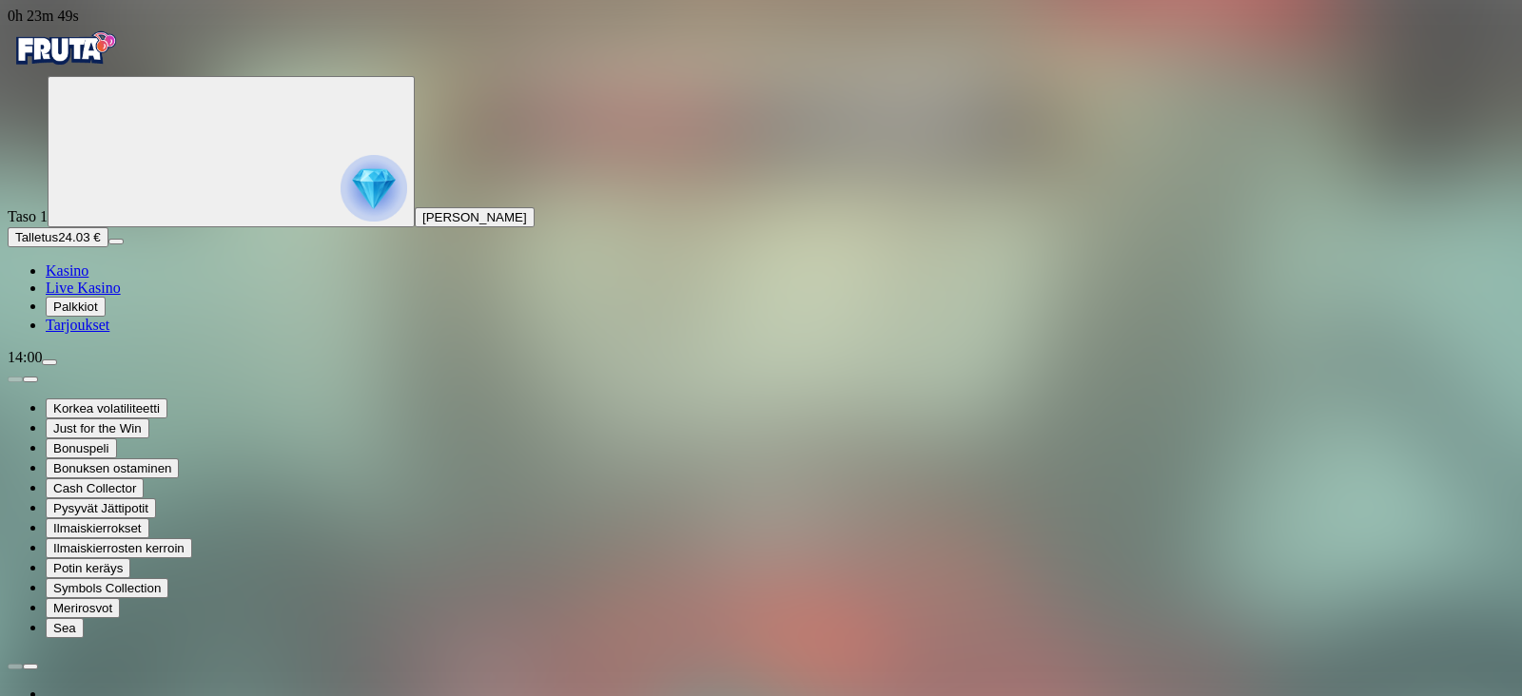
click at [422, 224] on span "[PERSON_NAME]" at bounding box center [474, 217] width 105 height 14
click at [90, 314] on span "Palkkiot" at bounding box center [75, 307] width 45 height 14
click at [57, 365] on button "menu" at bounding box center [49, 363] width 15 height 6
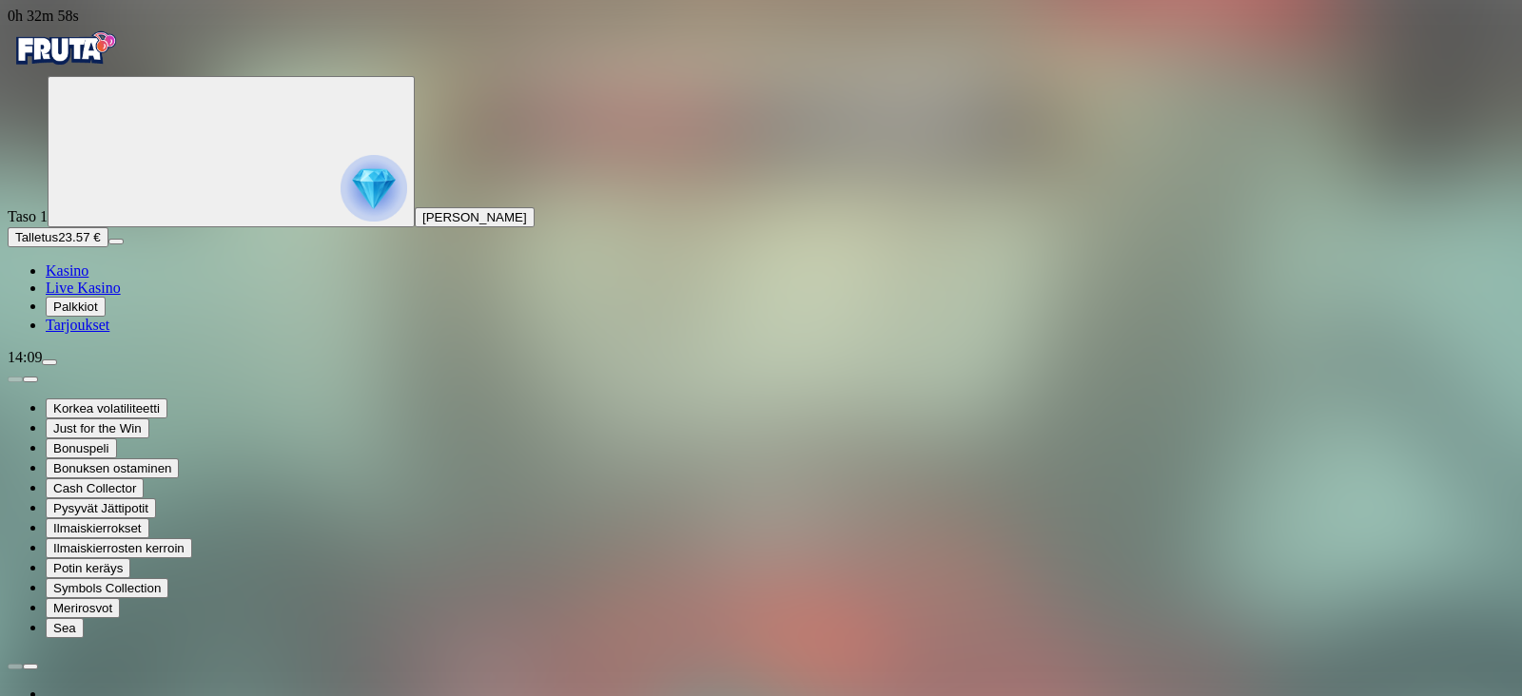
click at [109, 61] on img "Primary" at bounding box center [65, 49] width 114 height 48
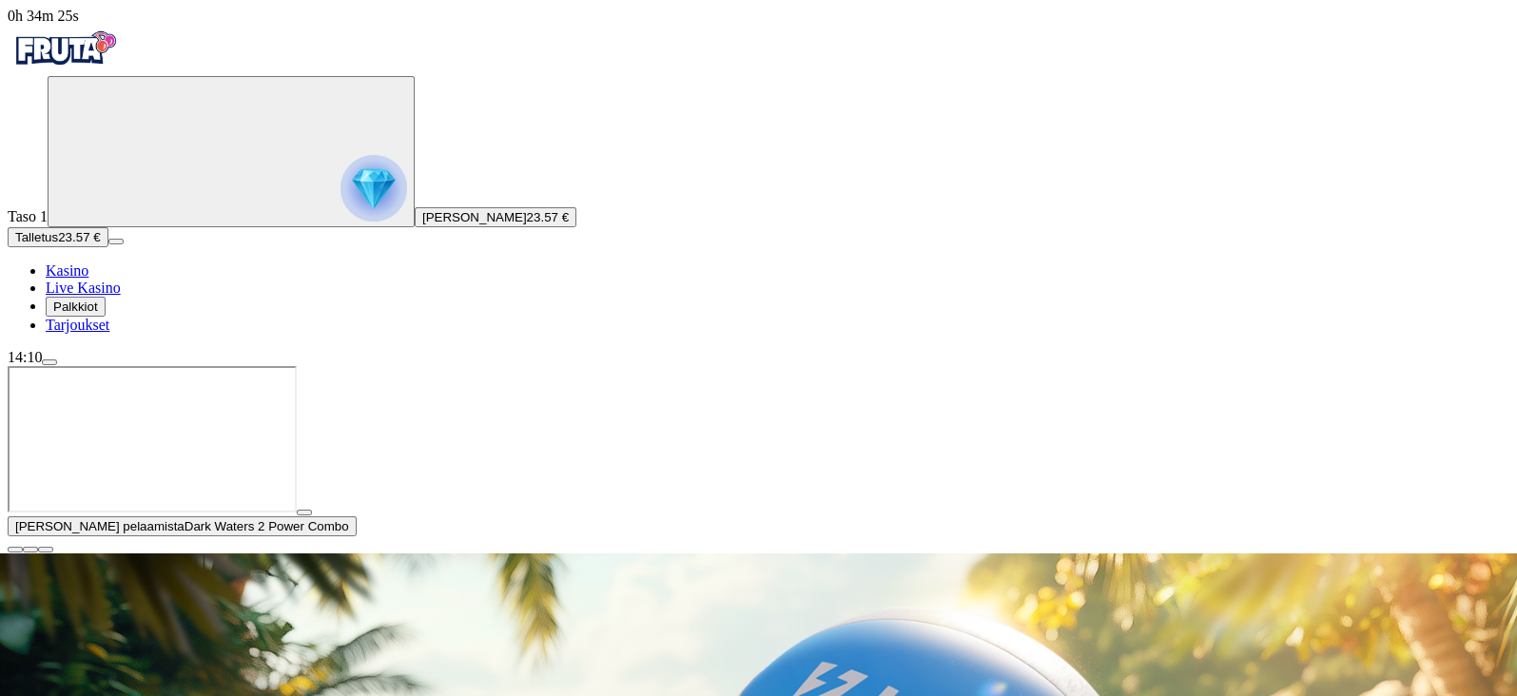
click at [109, 61] on img "Primary" at bounding box center [65, 49] width 114 height 48
click at [49, 362] on span "menu icon" at bounding box center [49, 362] width 0 height 0
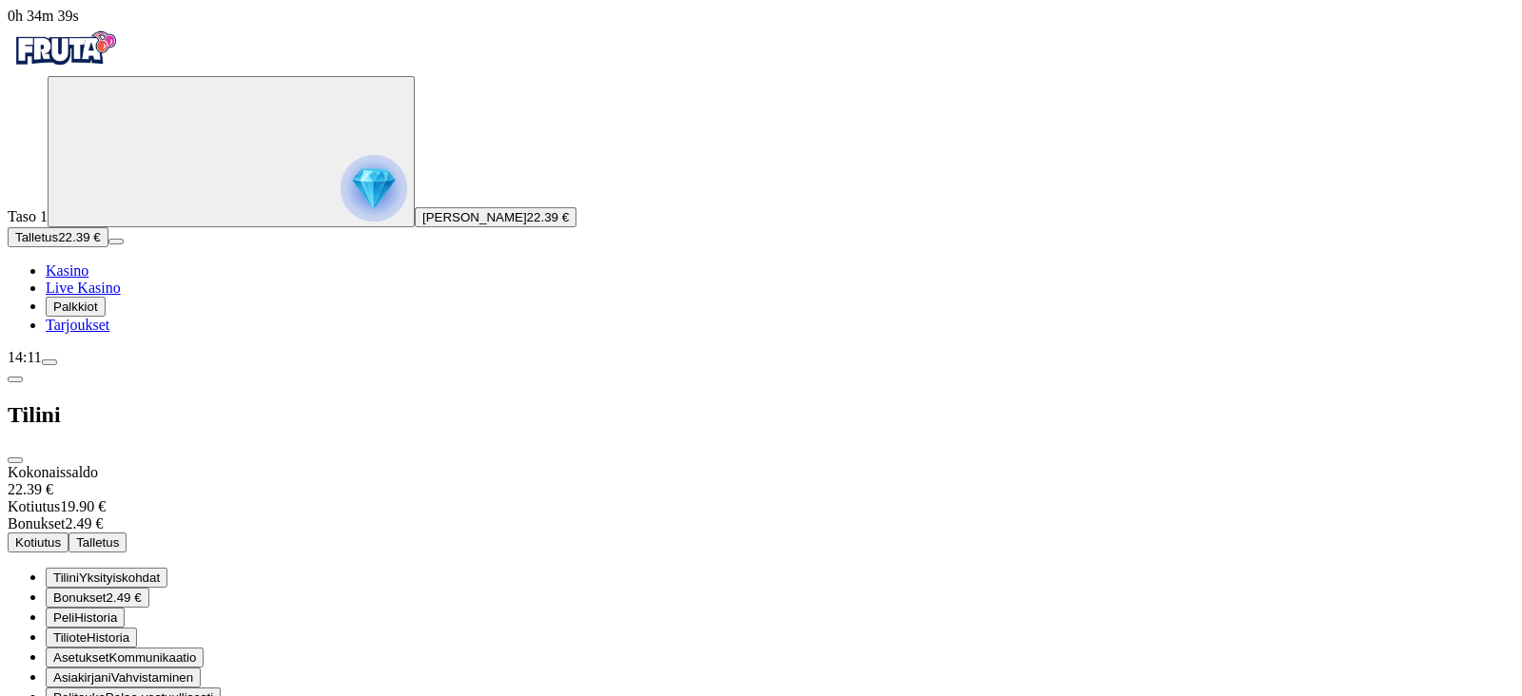
drag, startPoint x: 882, startPoint y: 272, endPoint x: 863, endPoint y: 100, distance: 173.2
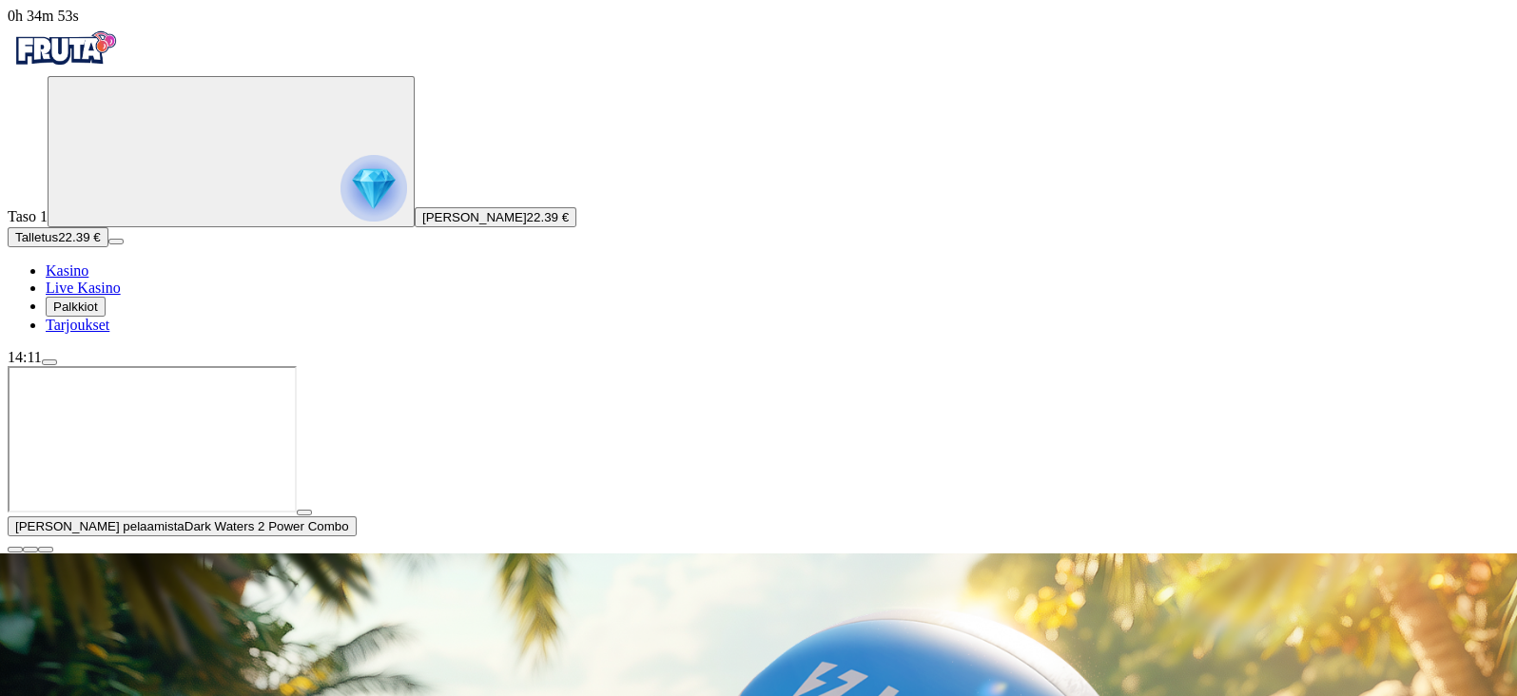
click at [312, 515] on button "button" at bounding box center [304, 513] width 15 height 6
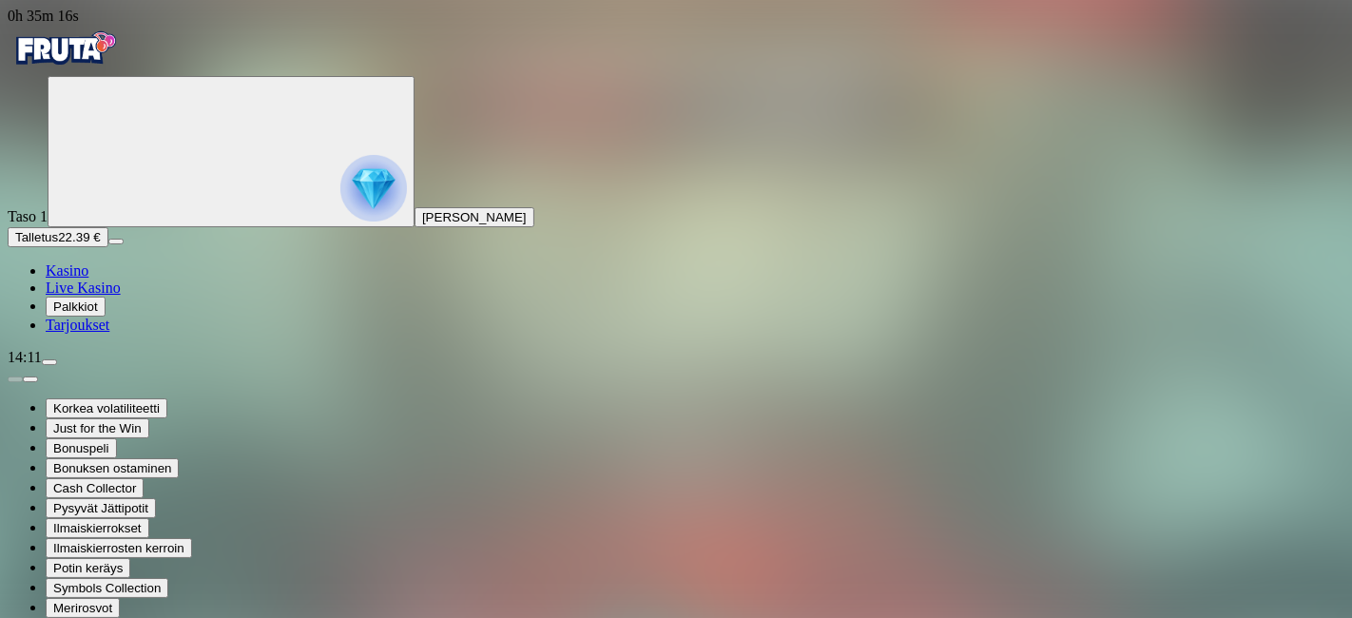
scroll to position [131, 0]
click at [340, 194] on img "Primary" at bounding box center [373, 188] width 67 height 67
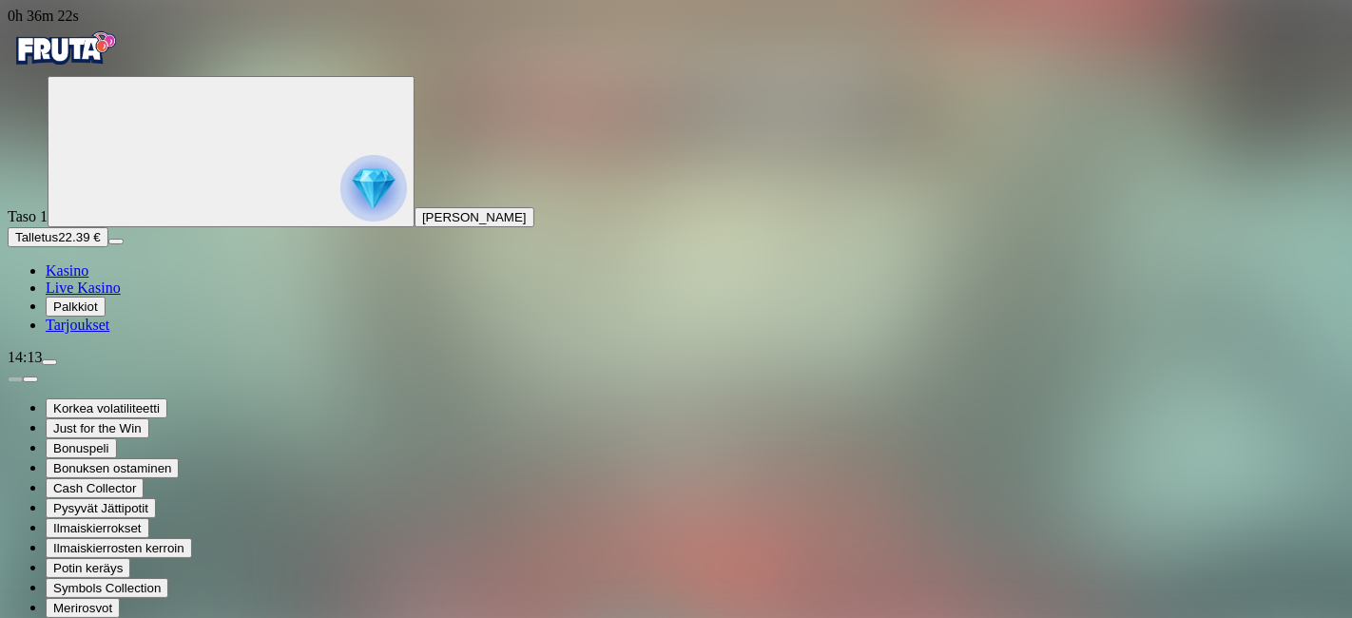
drag, startPoint x: 340, startPoint y: 273, endPoint x: 415, endPoint y: 281, distance: 74.6
click at [88, 279] on span "Kasino" at bounding box center [67, 271] width 43 height 16
click at [121, 296] on span "Live Kasino" at bounding box center [83, 288] width 75 height 16
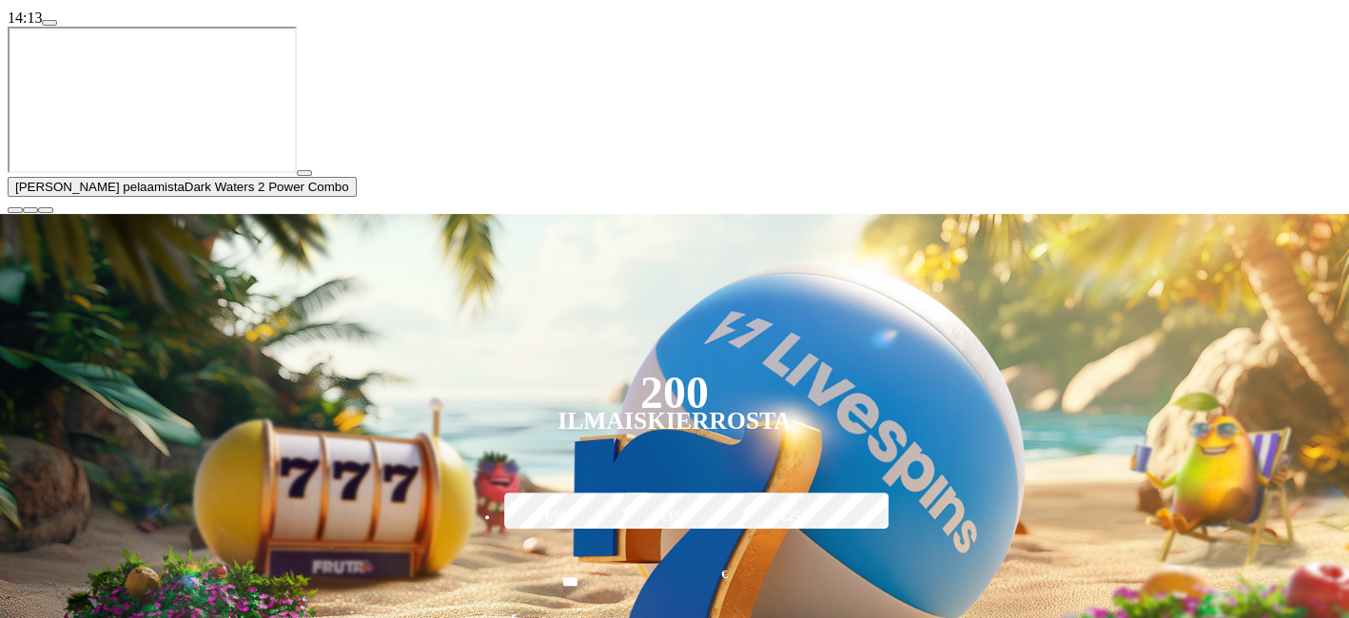
scroll to position [340, 0]
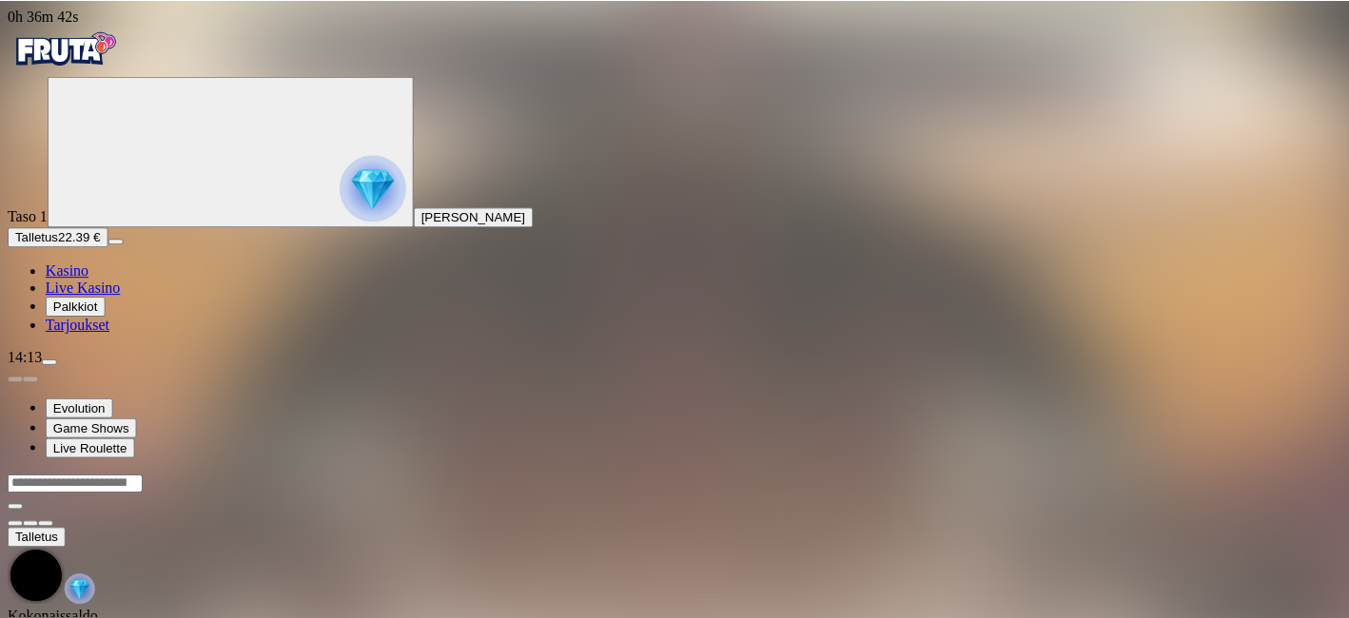
scroll to position [130, 0]
click at [88, 279] on span "Kasino" at bounding box center [67, 271] width 43 height 16
click at [79, 60] on img "Primary" at bounding box center [65, 49] width 114 height 48
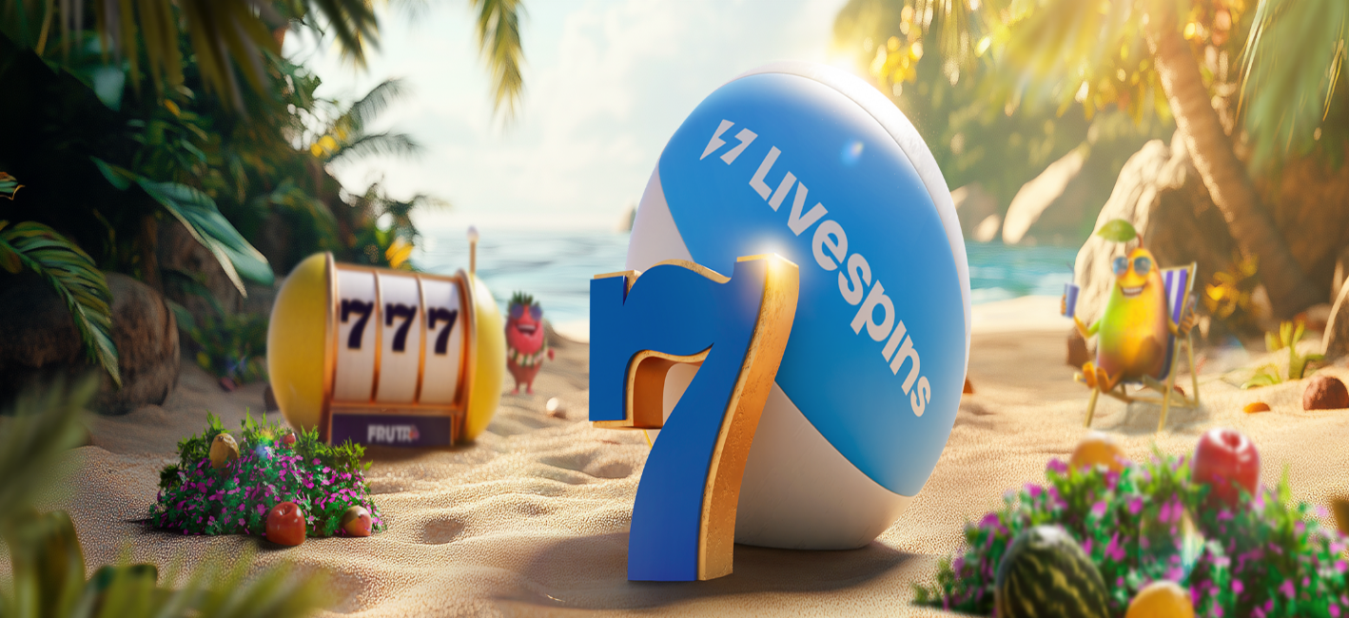
click at [79, 60] on img "Primary" at bounding box center [65, 49] width 114 height 48
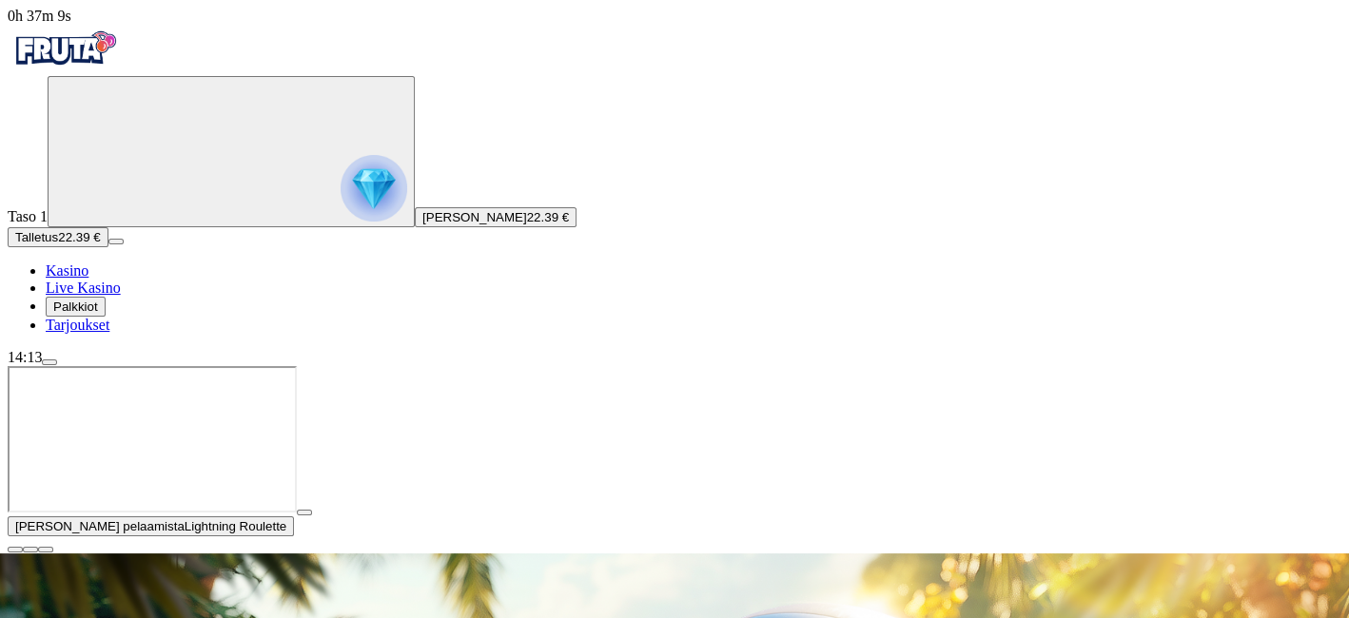
click at [15, 550] on span "close icon" at bounding box center [15, 550] width 0 height 0
